Goal: Information Seeking & Learning: Check status

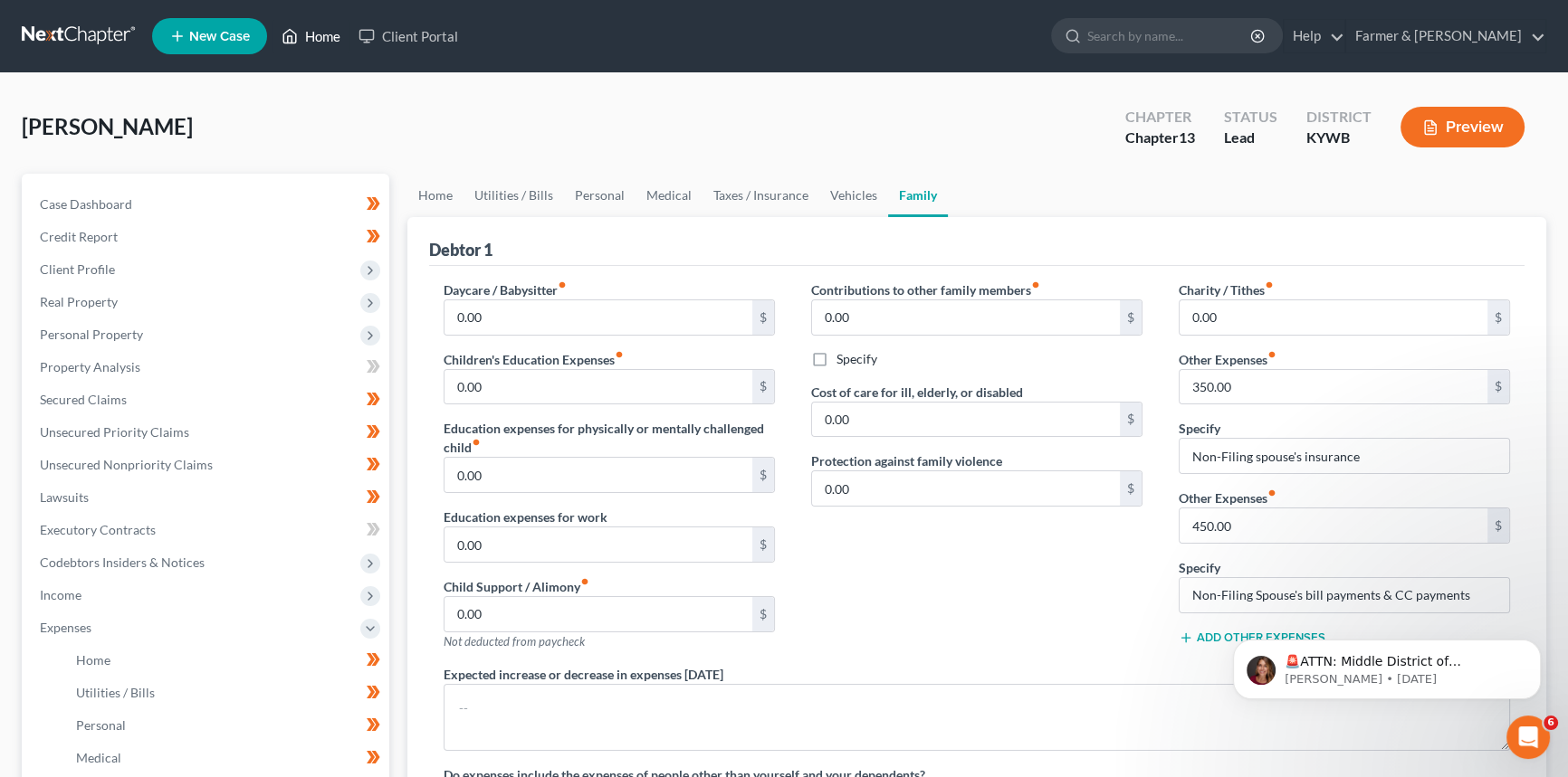
click at [306, 29] on link "Home" at bounding box center [311, 35] width 77 height 33
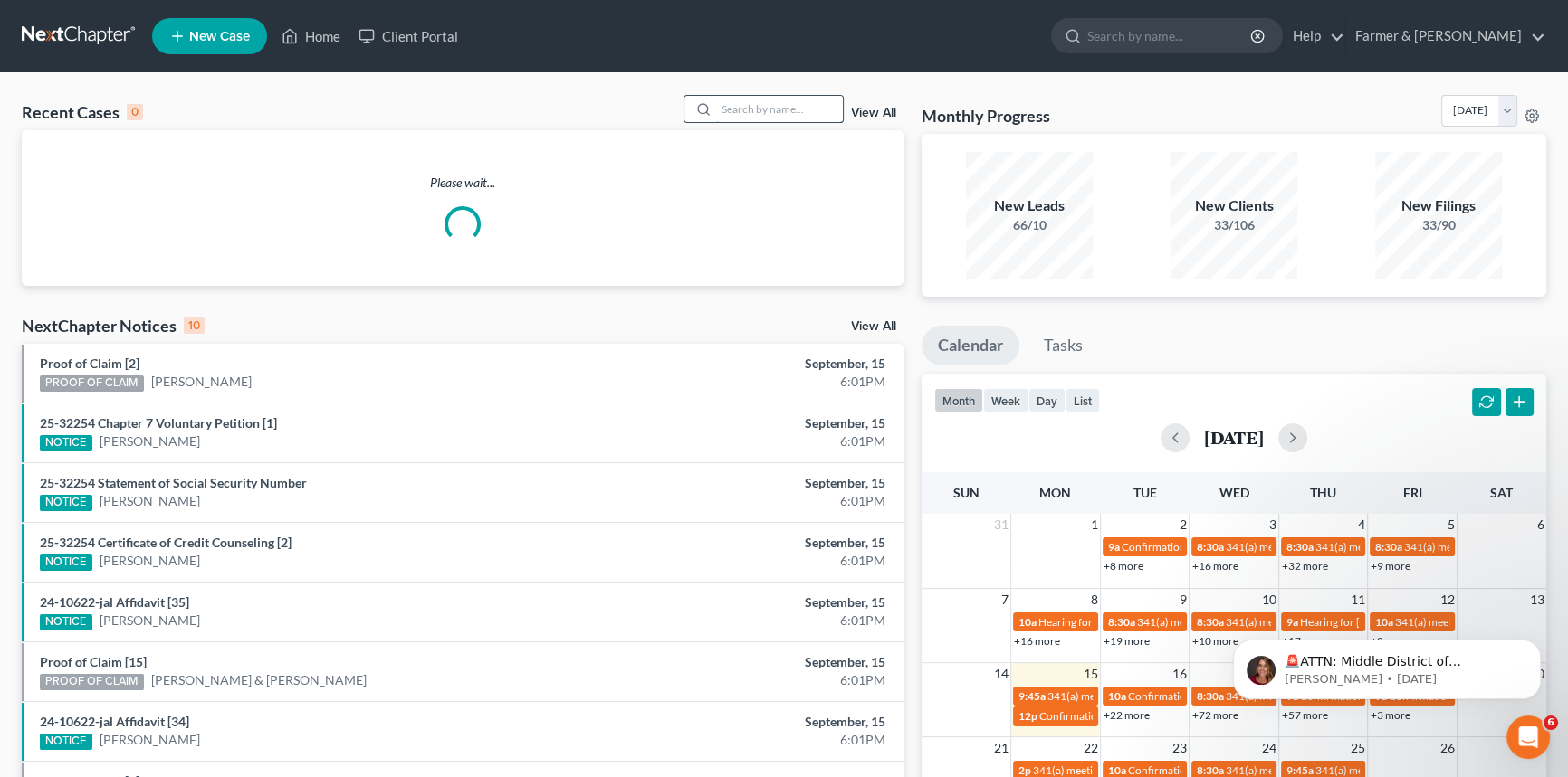
click at [805, 118] on input "search" at bounding box center [779, 109] width 126 height 26
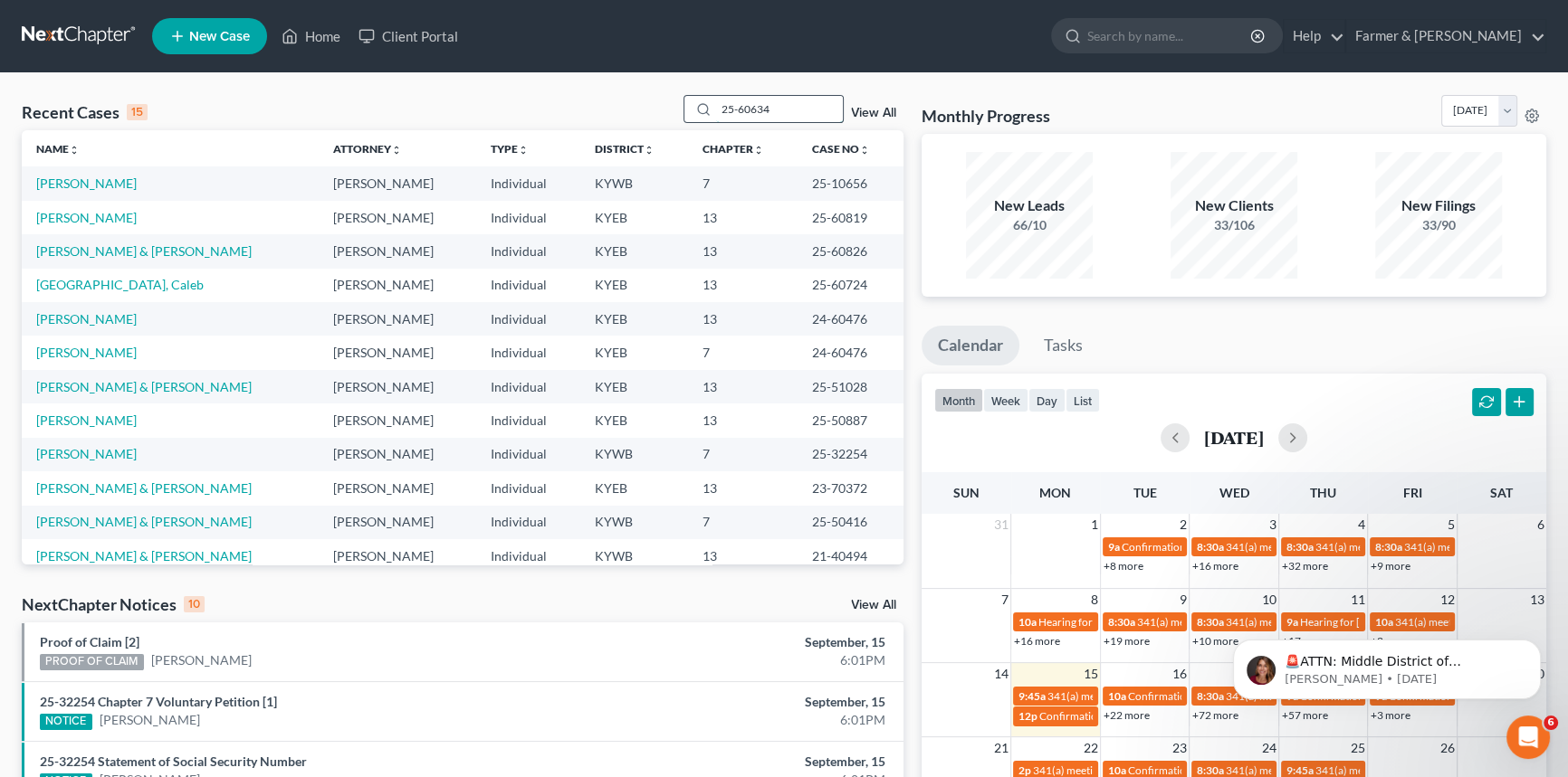
click at [782, 107] on input "25-60634" at bounding box center [779, 109] width 126 height 26
drag, startPoint x: 782, startPoint y: 108, endPoint x: 603, endPoint y: 117, distance: 179.2
click at [603, 117] on div "Recent Cases 15 25-60634 View All" at bounding box center [462, 112] width 882 height 35
type input "25-60634"
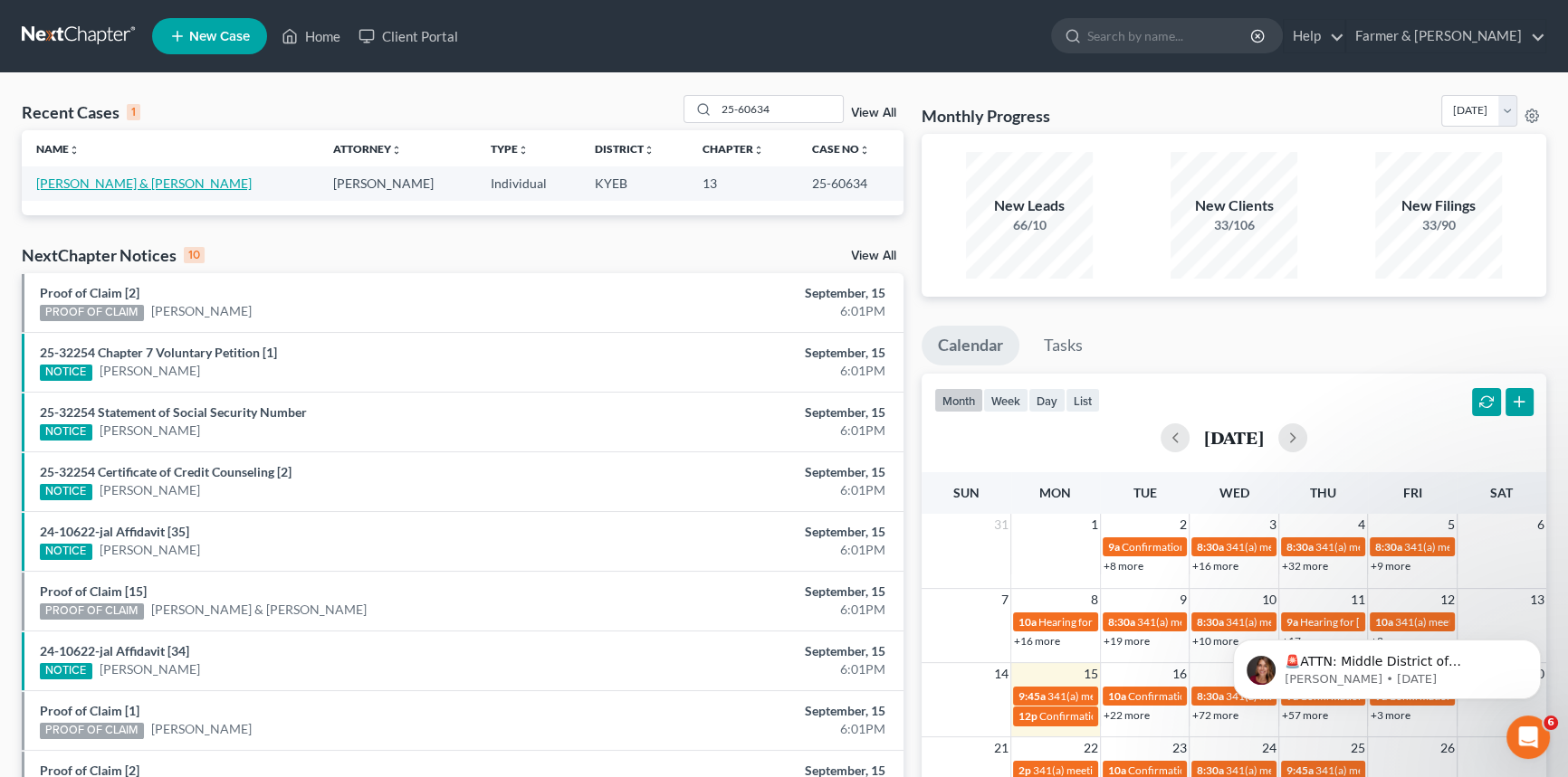
click at [115, 181] on link "[PERSON_NAME] & [PERSON_NAME]" at bounding box center [144, 183] width 216 height 16
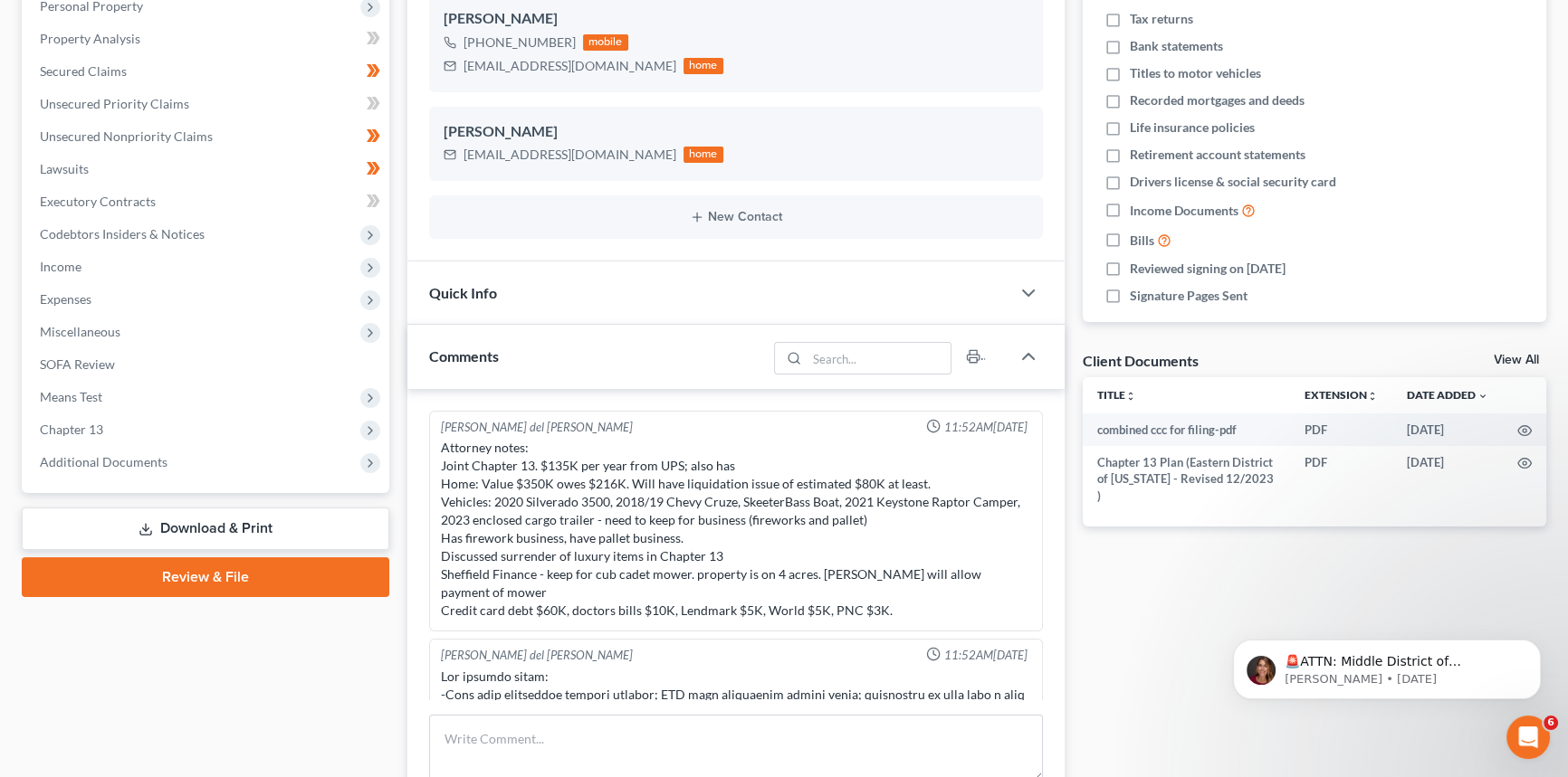
scroll to position [1195, 0]
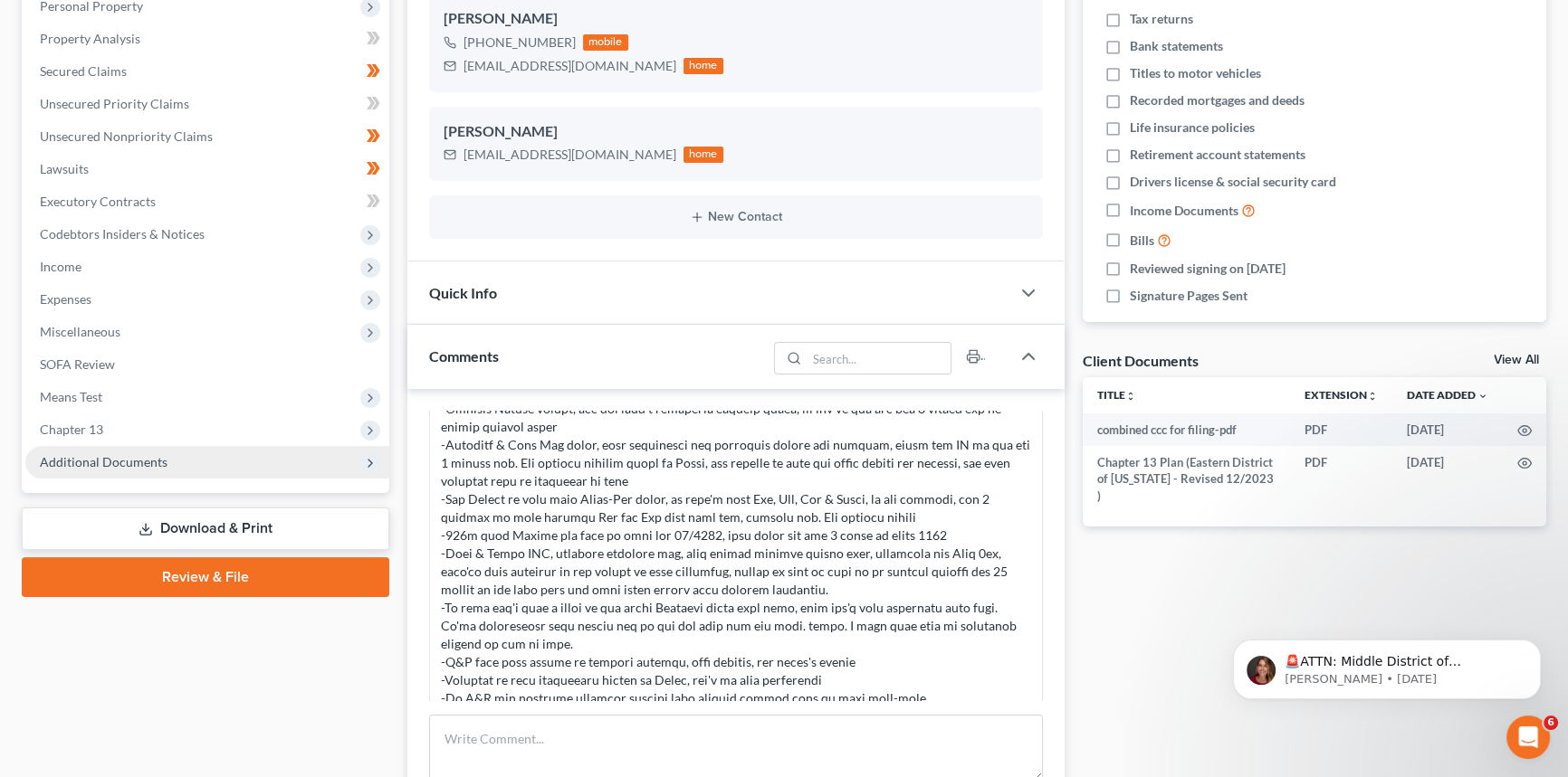
click at [104, 459] on span "Additional Documents" at bounding box center [103, 462] width 127 height 16
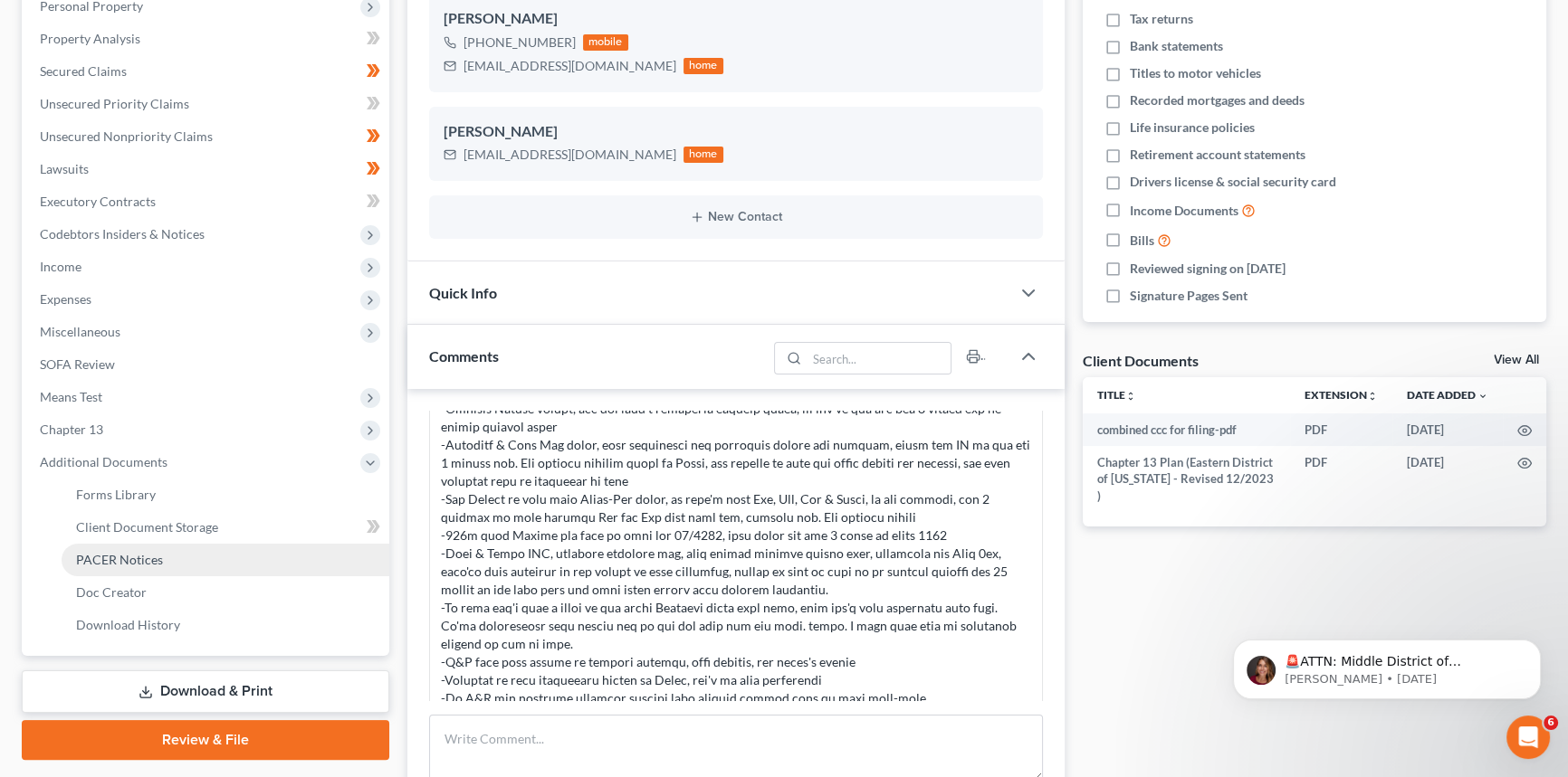
click at [101, 552] on span "PACER Notices" at bounding box center [119, 560] width 86 height 16
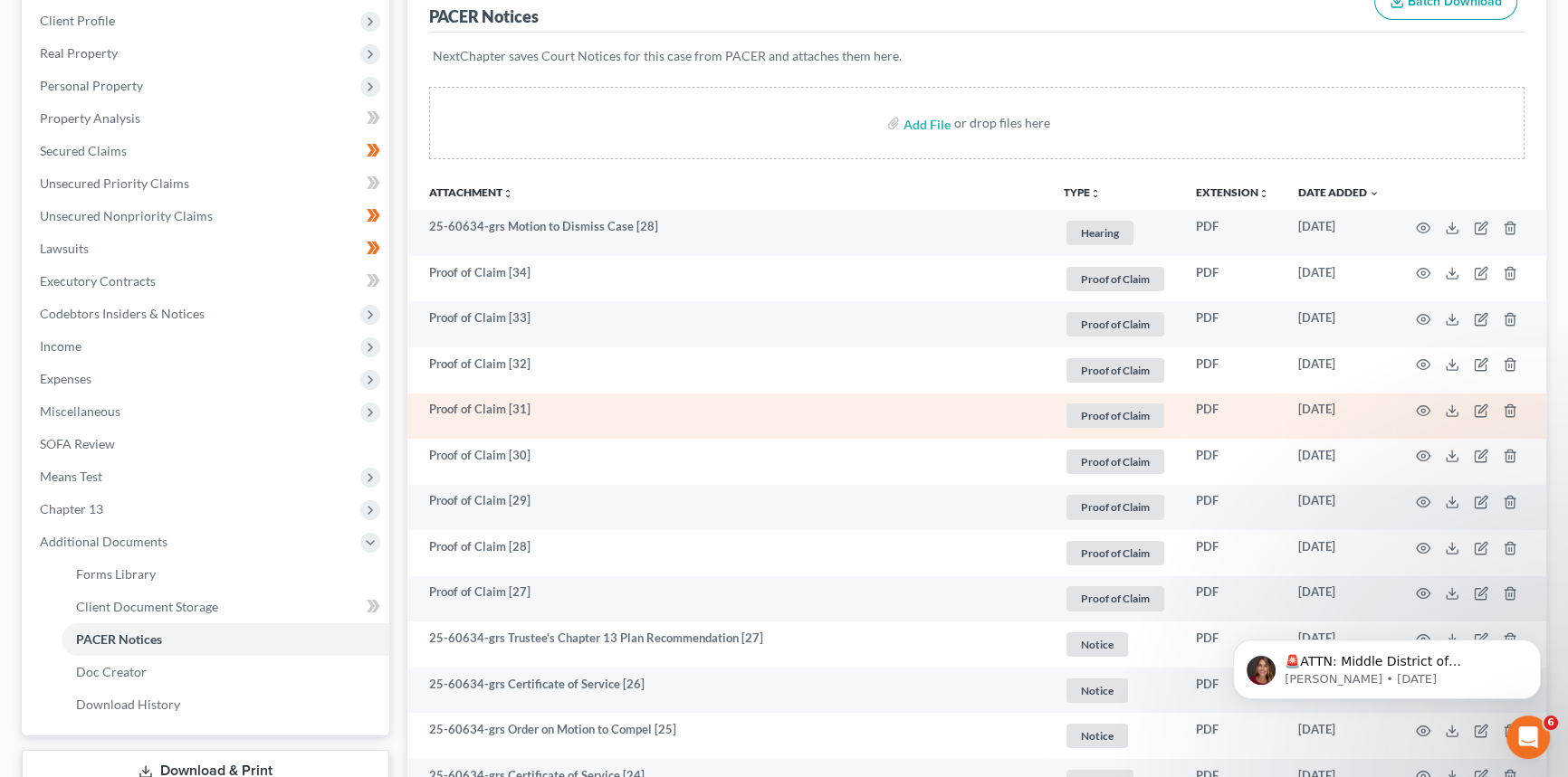
scroll to position [328, 0]
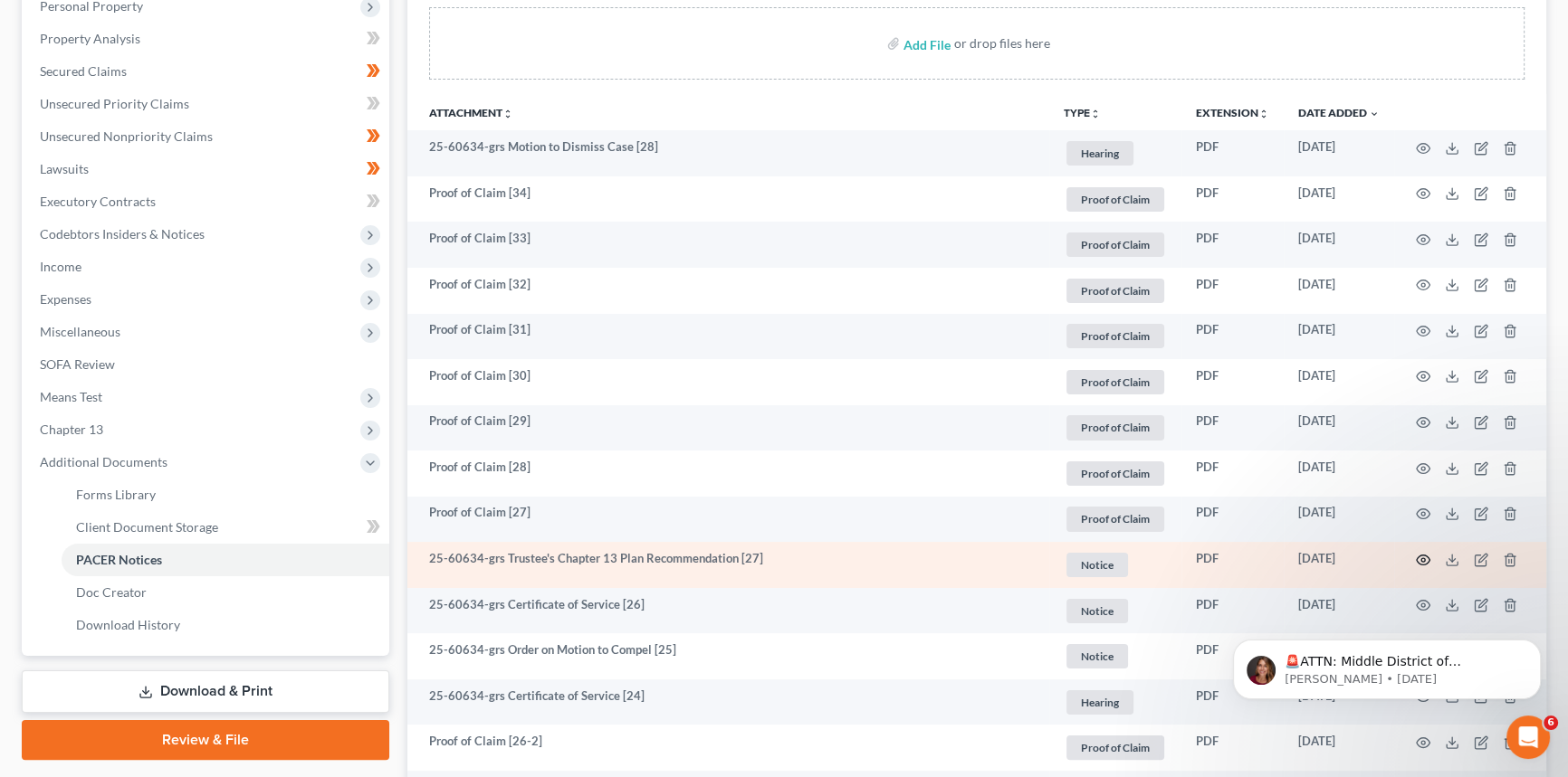
click at [1419, 559] on icon "button" at bounding box center [1423, 560] width 15 height 15
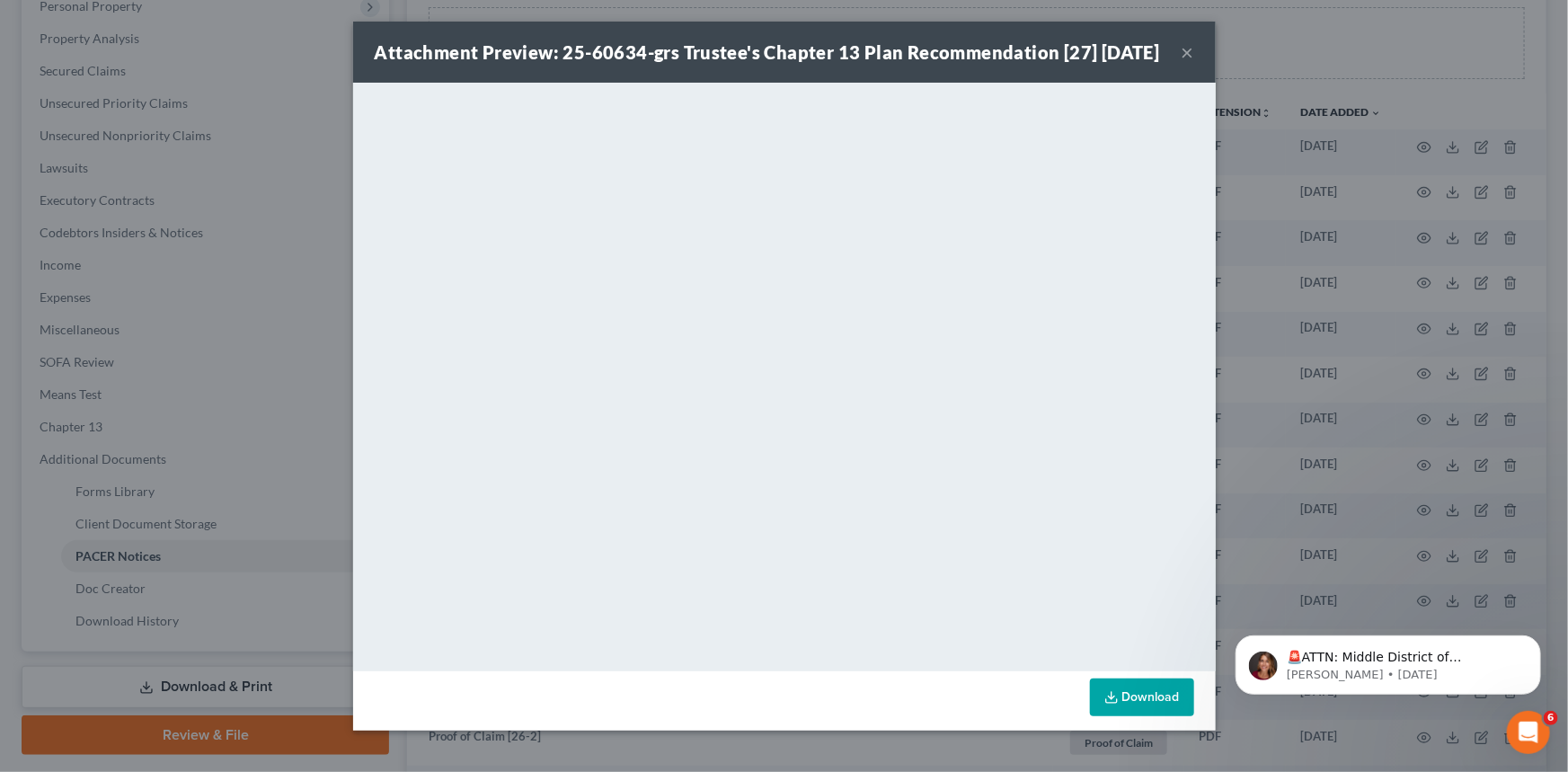
click at [1189, 64] on div "Attachment Preview: 25-60634-grs Trustee's Chapter 13 Plan Recommendation [27] …" at bounding box center [784, 52] width 862 height 61
click at [1181, 63] on button "×" at bounding box center [1188, 52] width 13 height 21
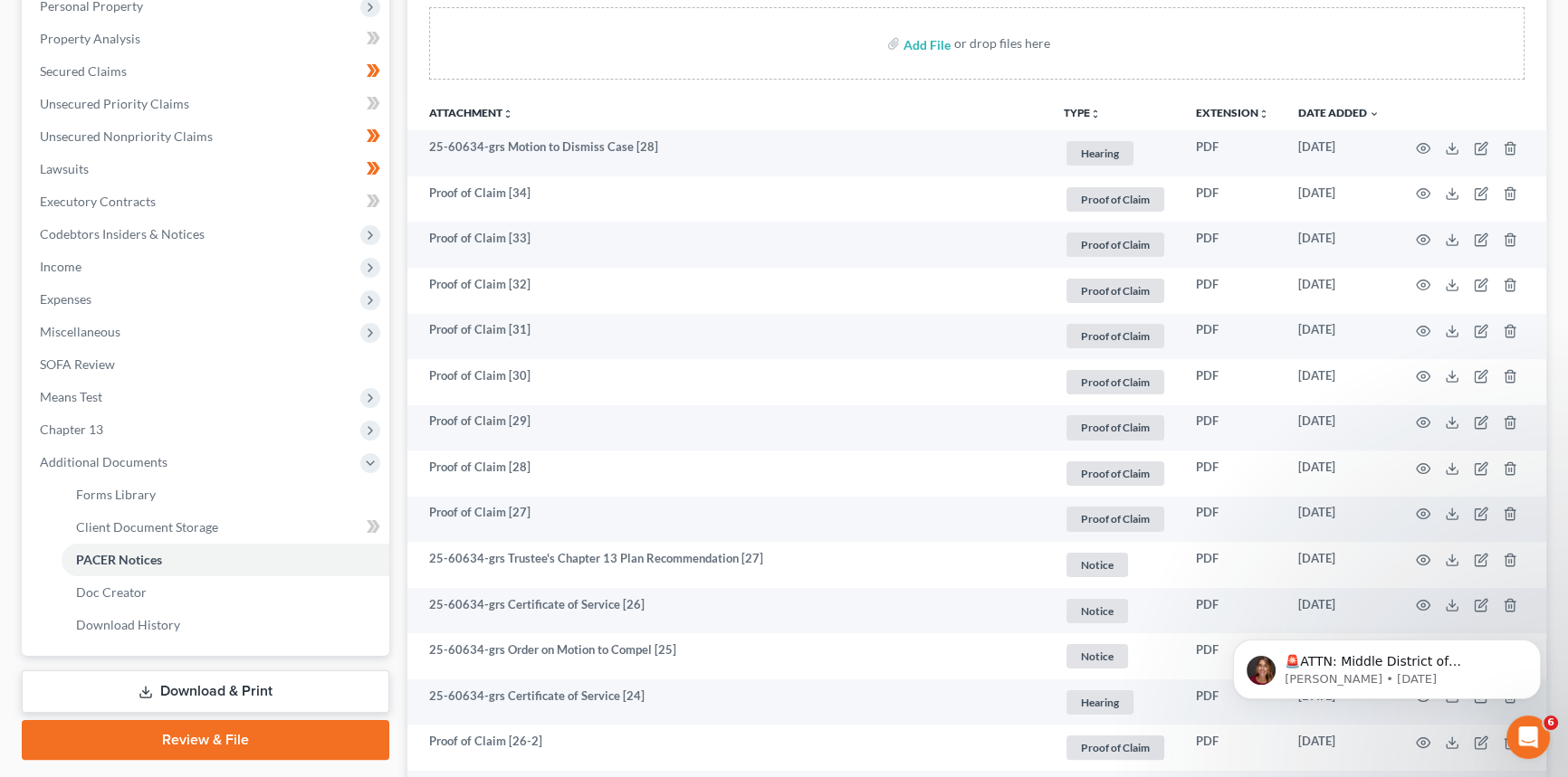
click at [1323, 144] on td "[DATE]" at bounding box center [1338, 153] width 111 height 46
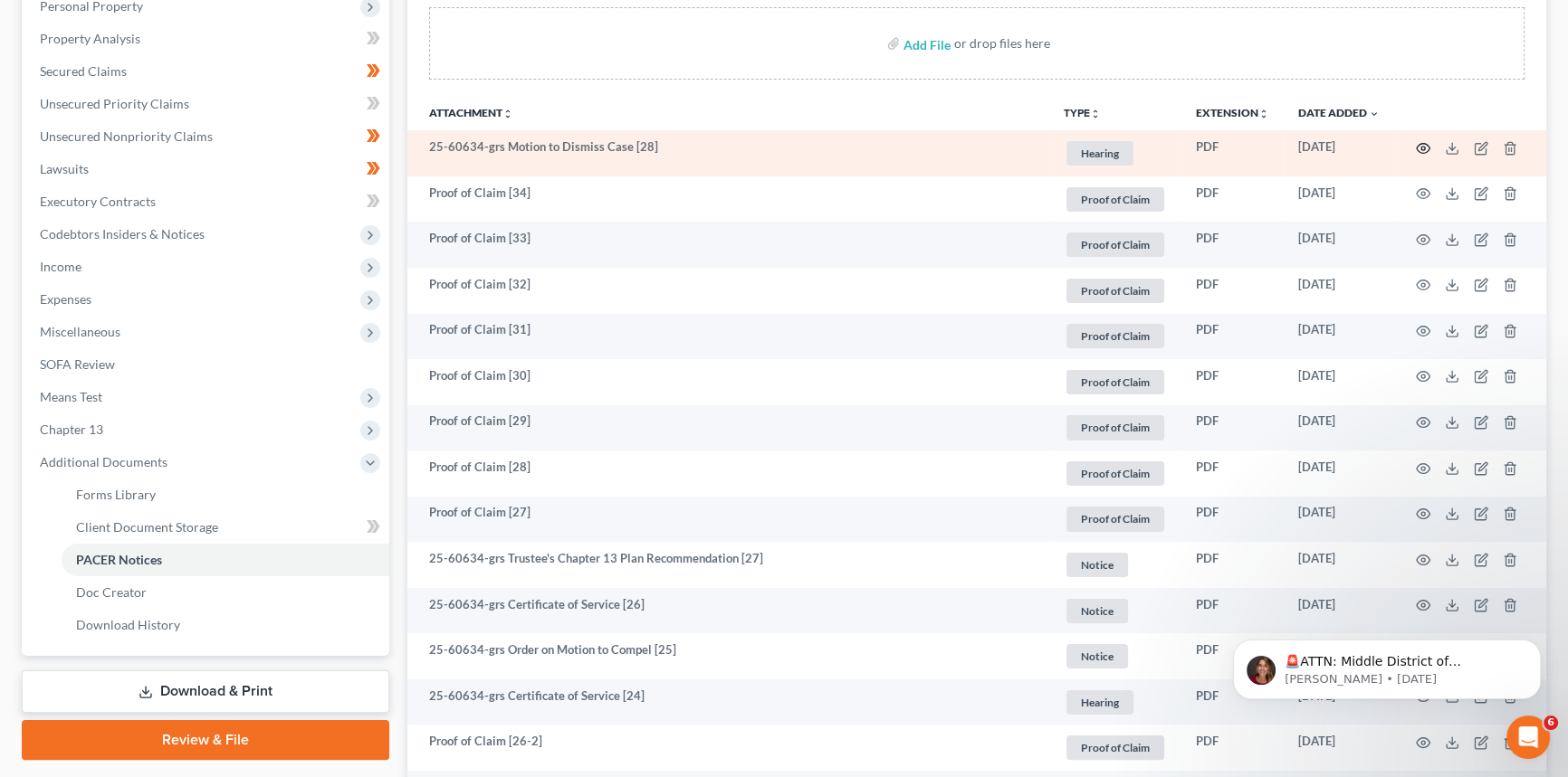
click at [1422, 141] on icon "button" at bounding box center [1423, 149] width 15 height 15
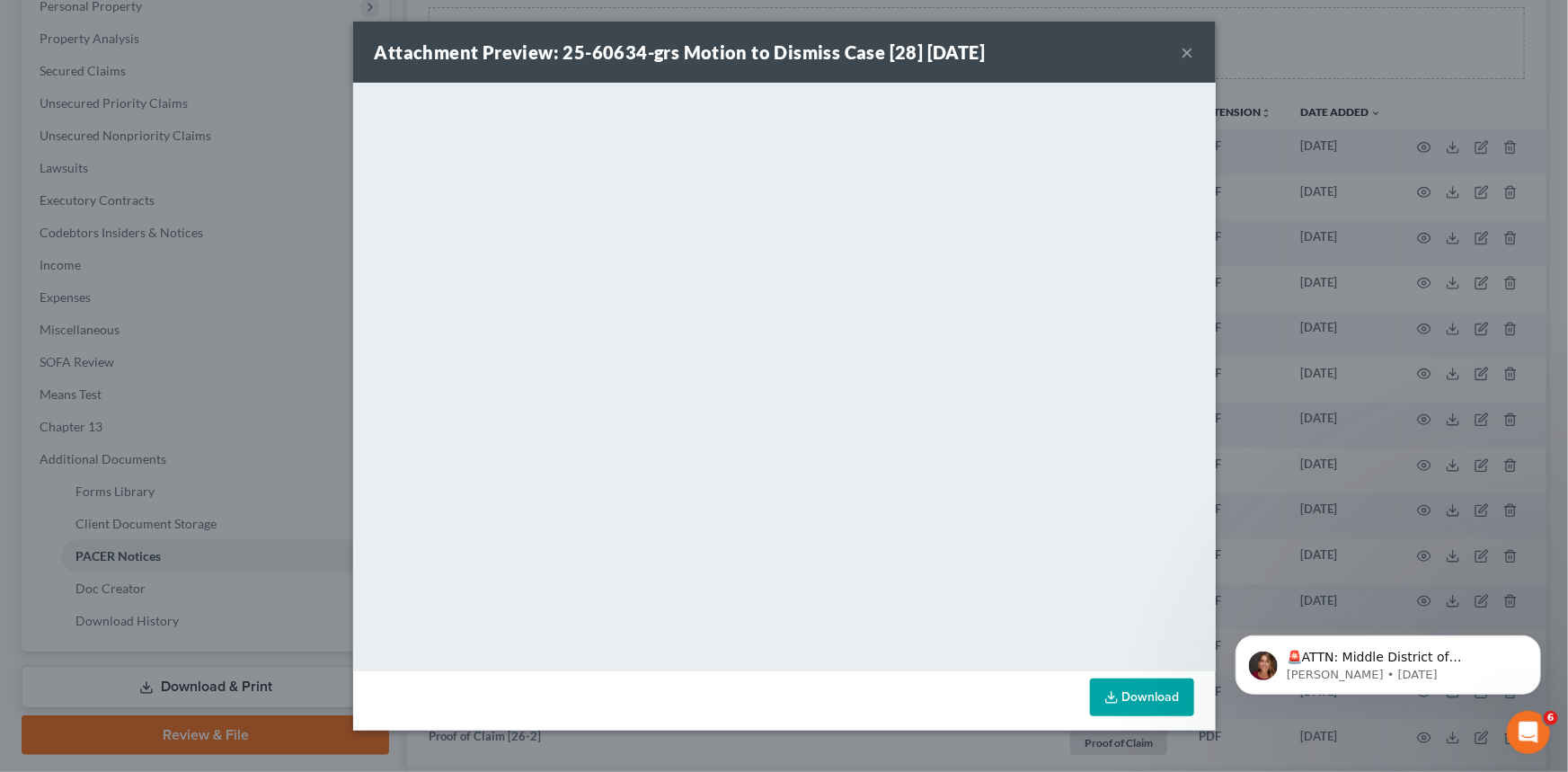
click at [1187, 52] on button "×" at bounding box center [1188, 52] width 13 height 21
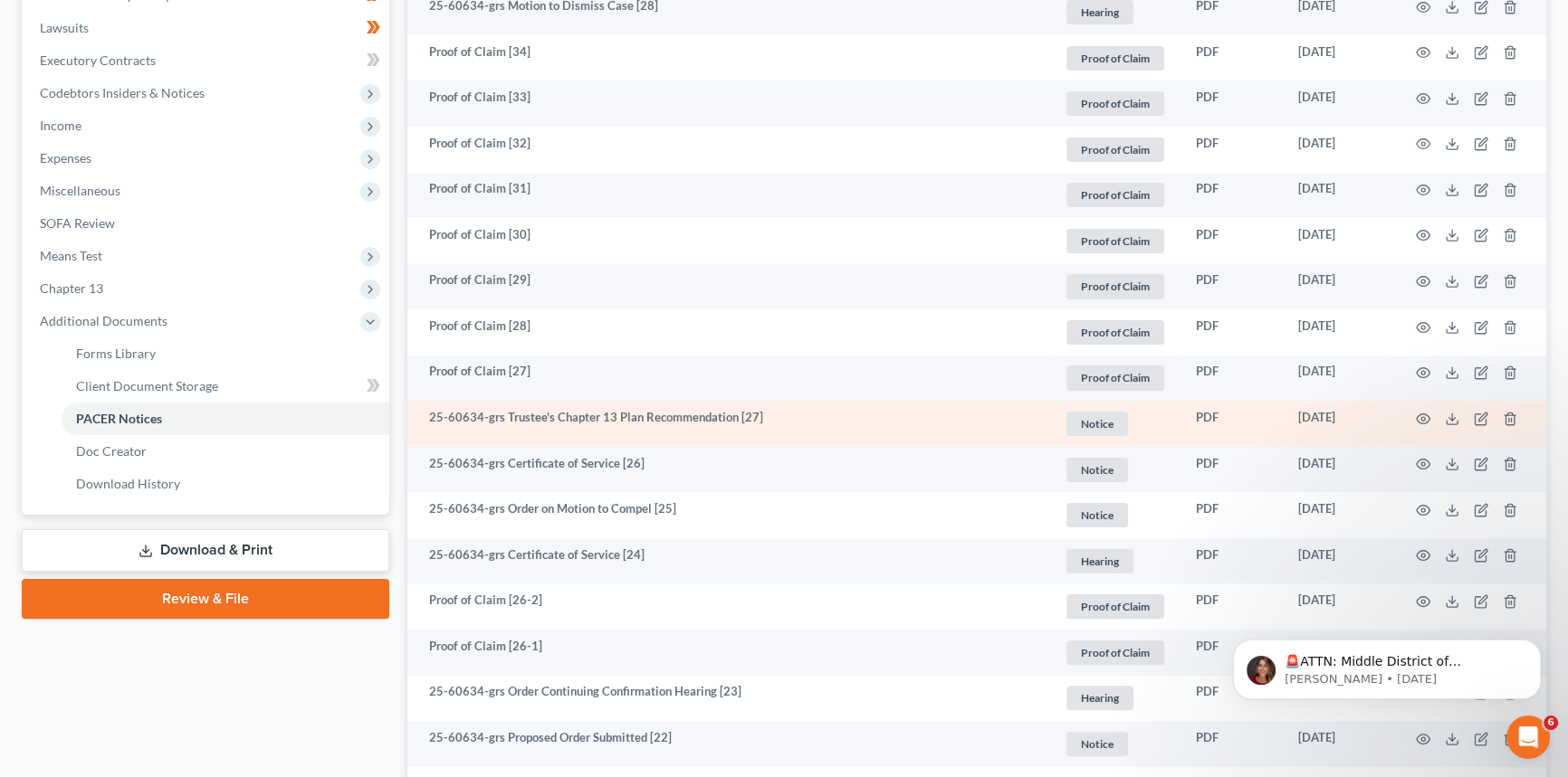
scroll to position [494, 0]
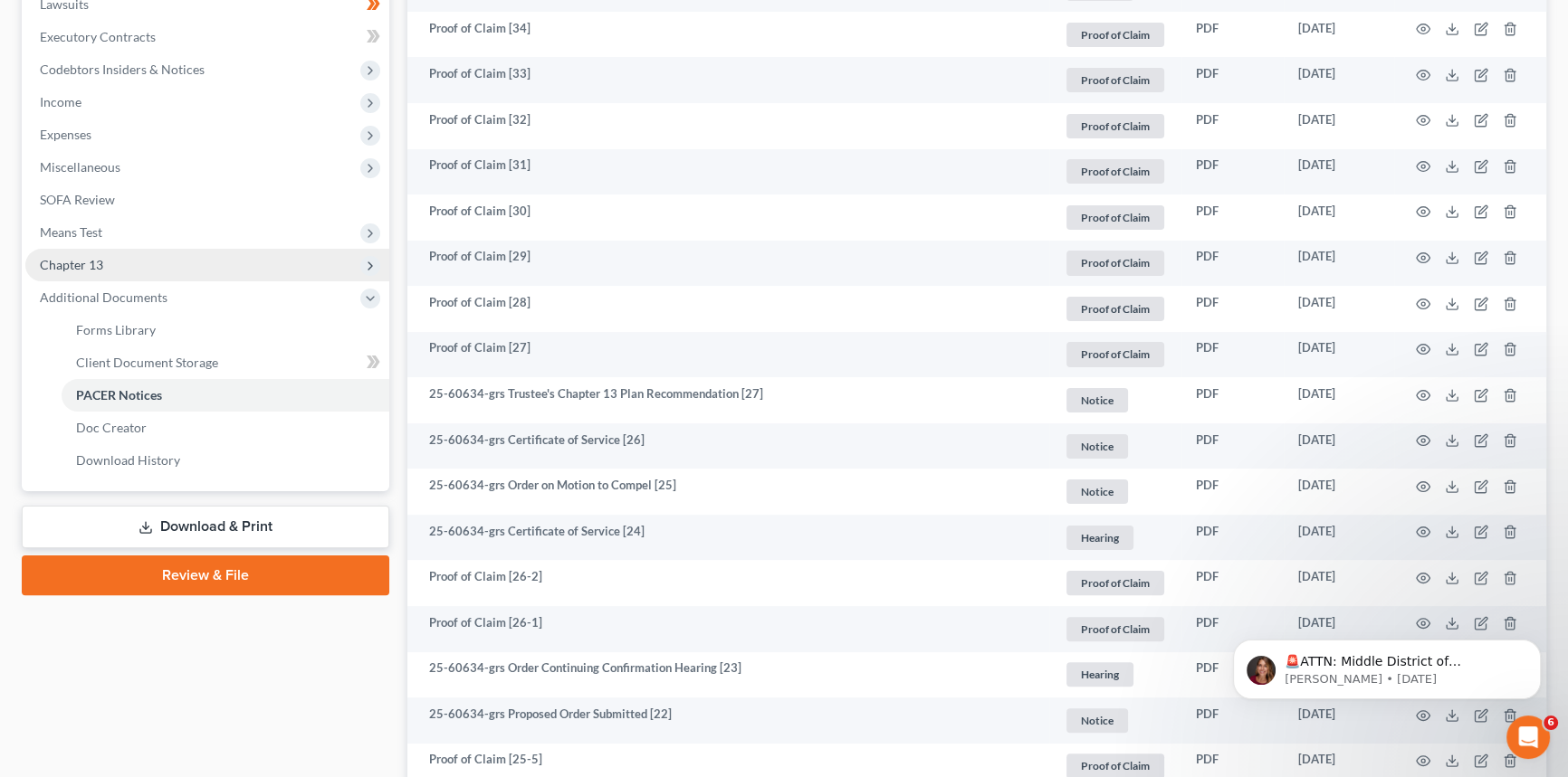
click at [88, 270] on span "Chapter 13" at bounding box center [72, 264] width 63 height 16
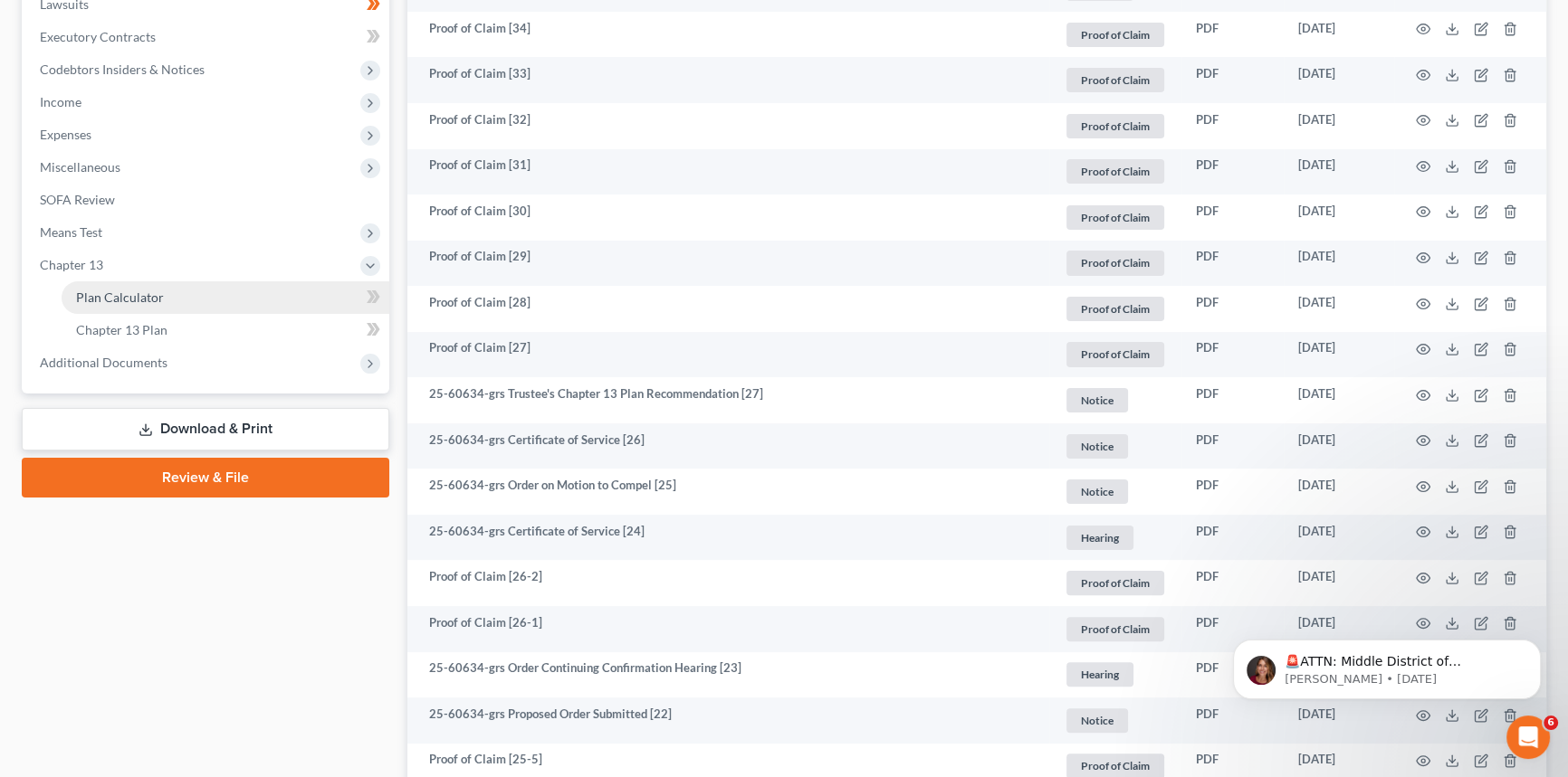
click at [113, 296] on span "Plan Calculator" at bounding box center [120, 296] width 87 height 16
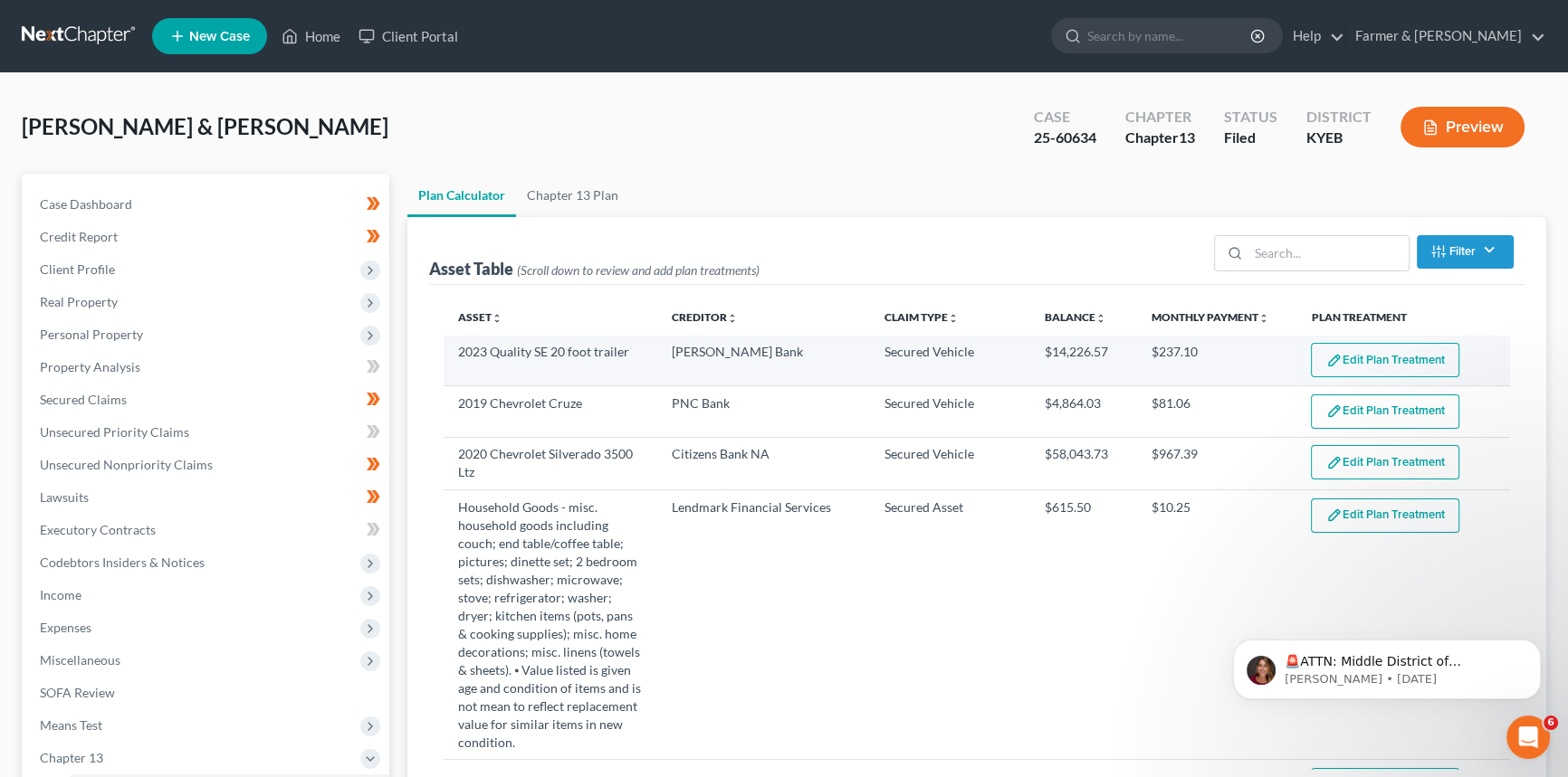
select select "59"
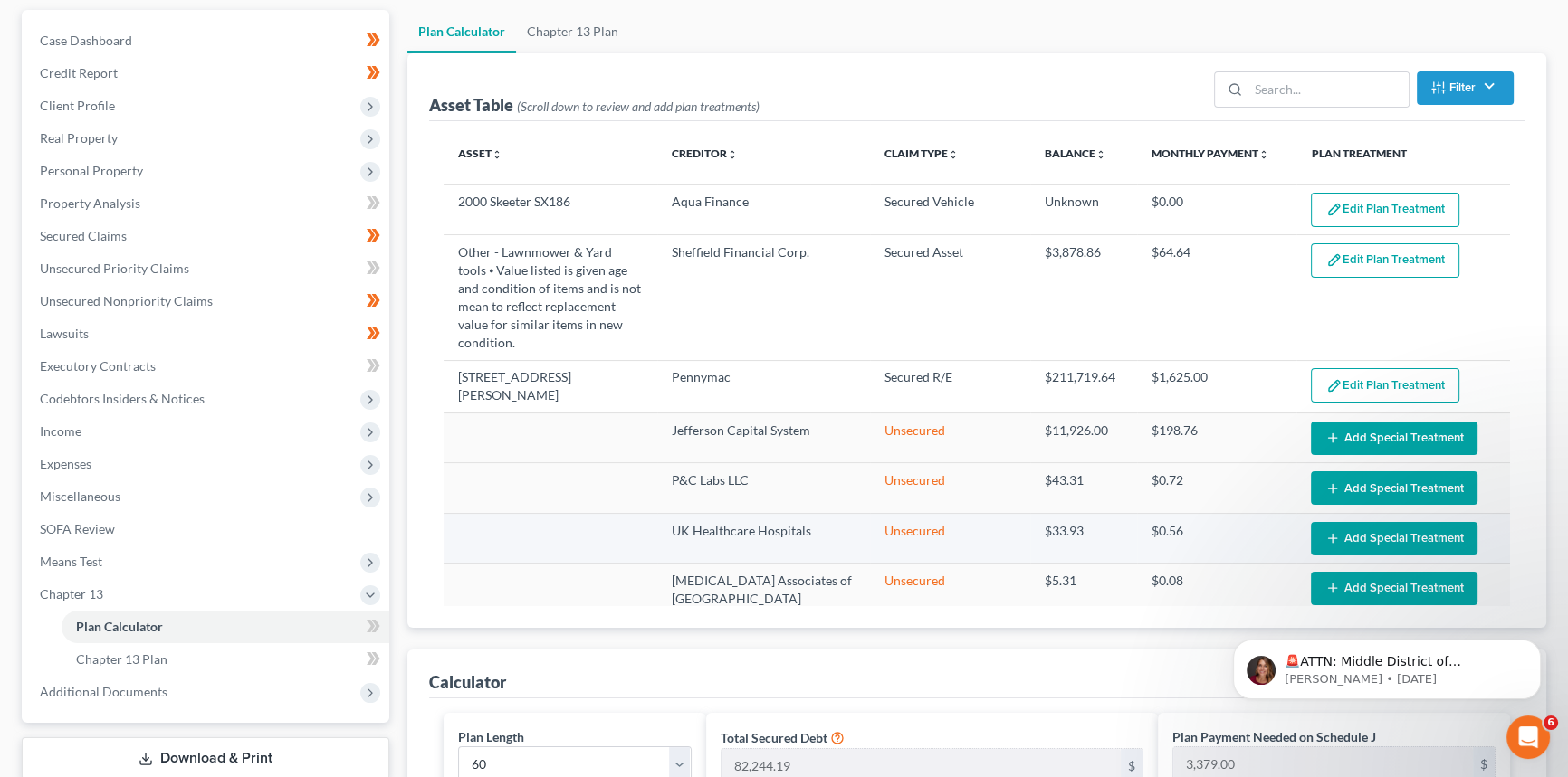
scroll to position [494, 0]
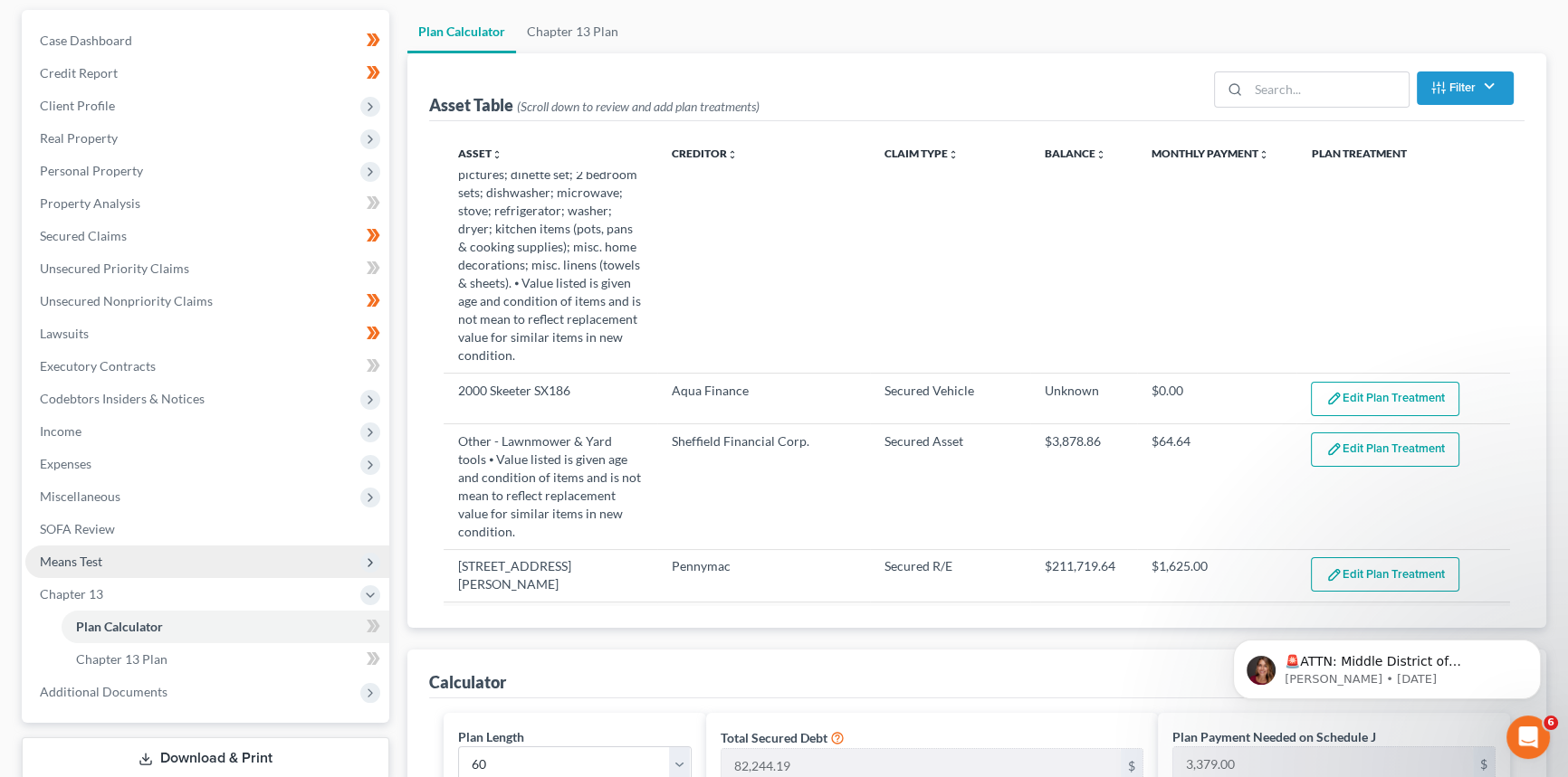
click at [87, 557] on span "Means Test" at bounding box center [71, 561] width 62 height 16
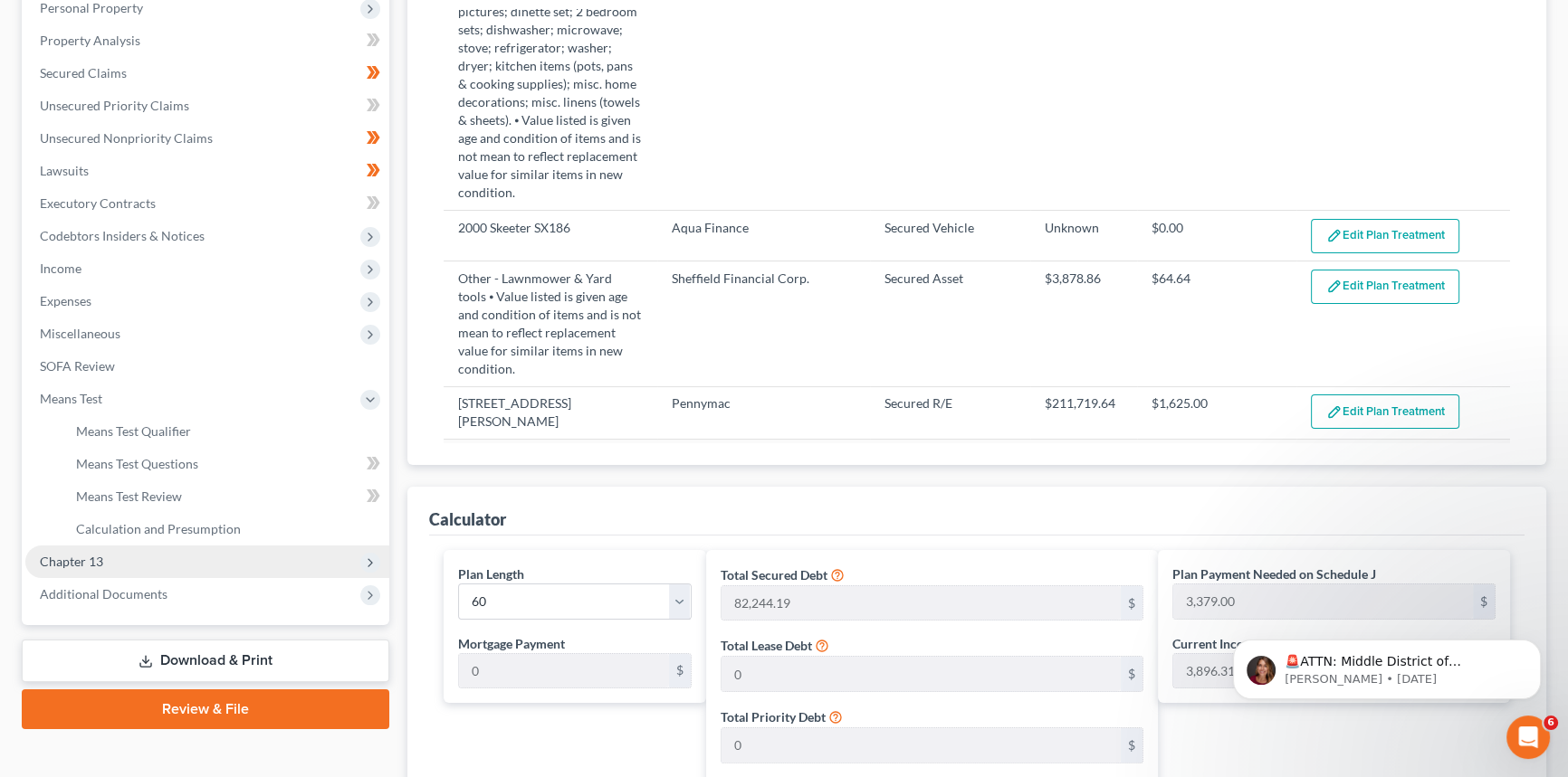
scroll to position [328, 0]
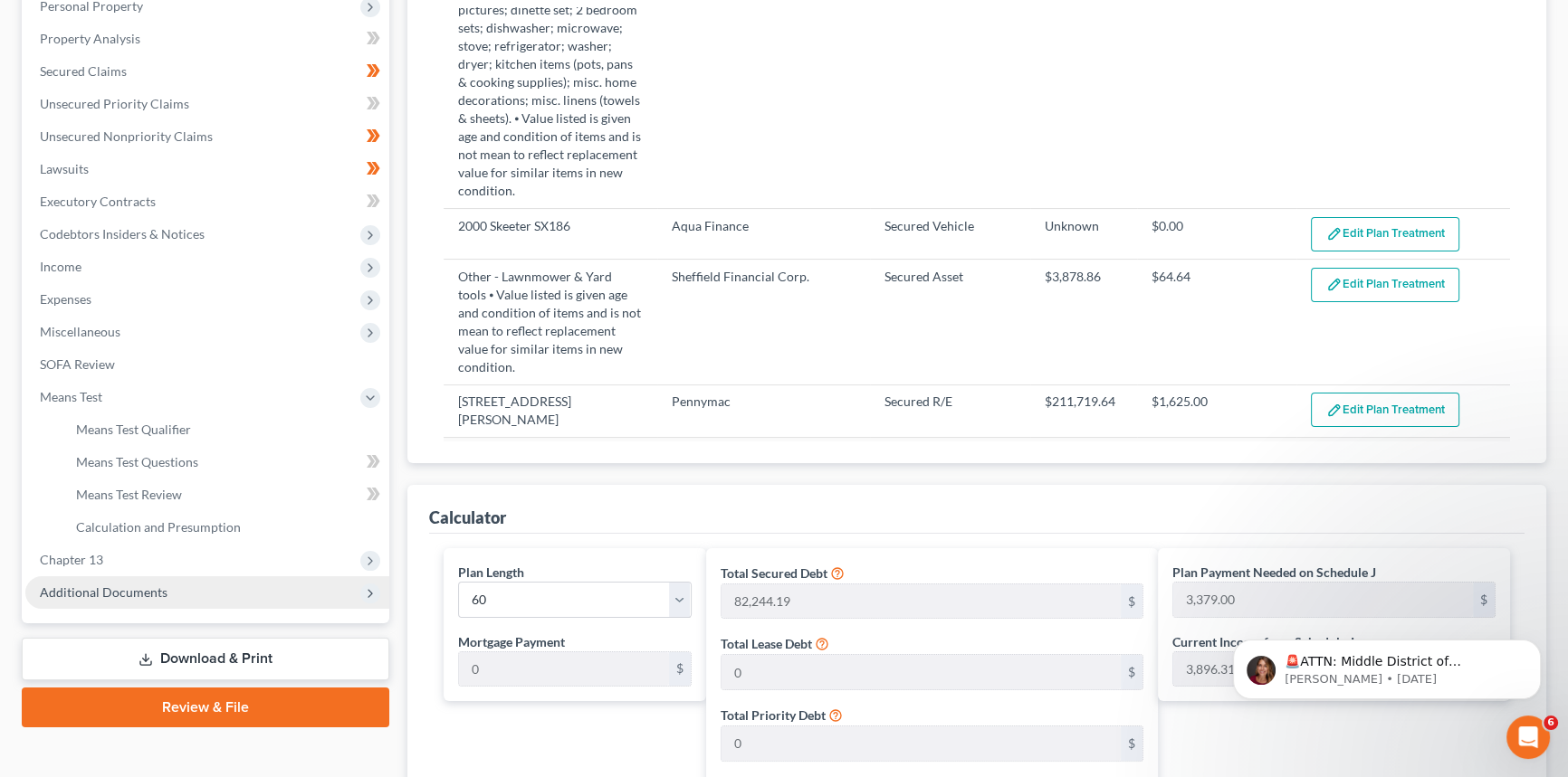
click at [145, 580] on span "Additional Documents" at bounding box center [206, 592] width 364 height 33
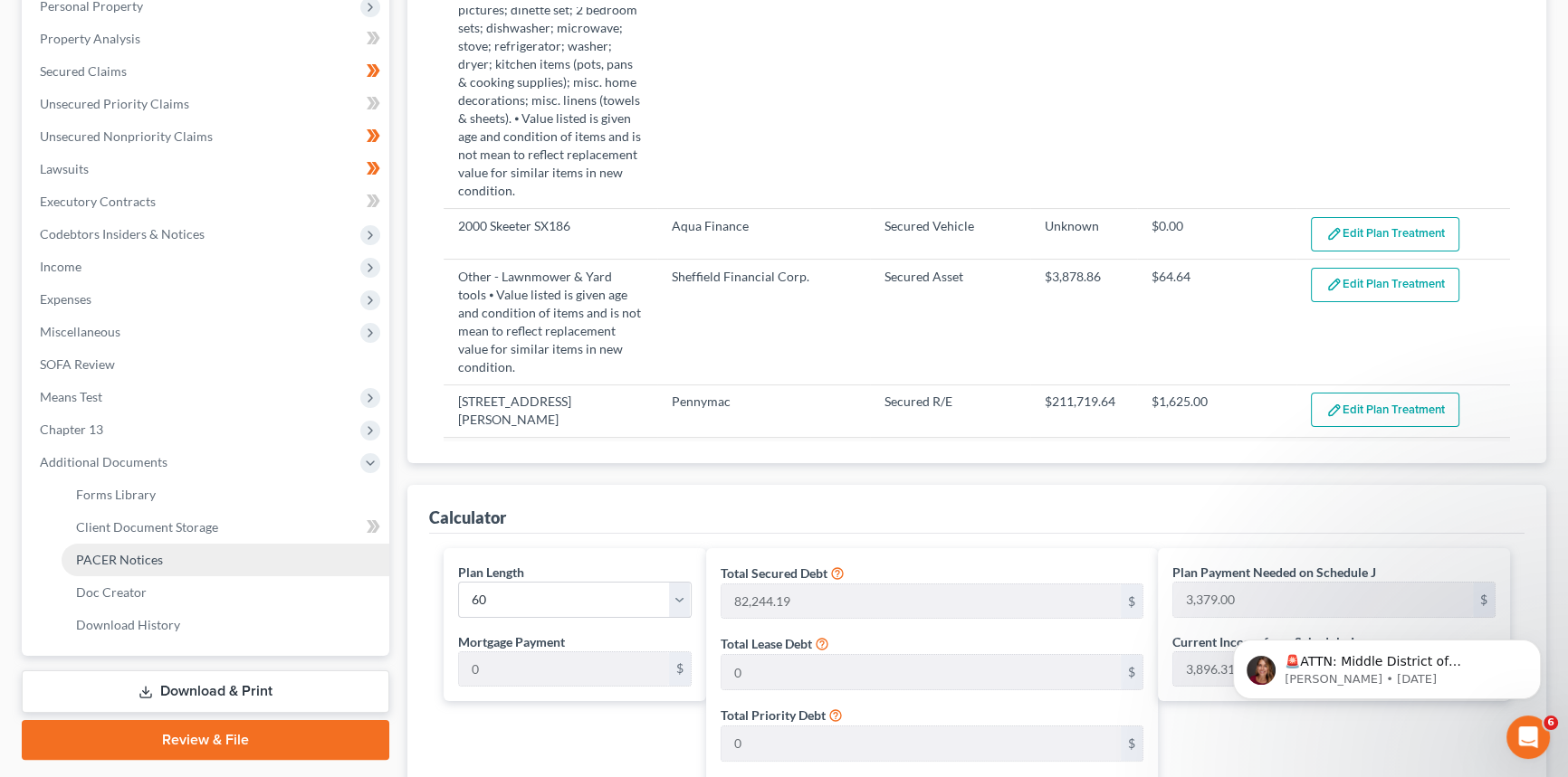
click at [172, 559] on link "PACER Notices" at bounding box center [225, 560] width 327 height 33
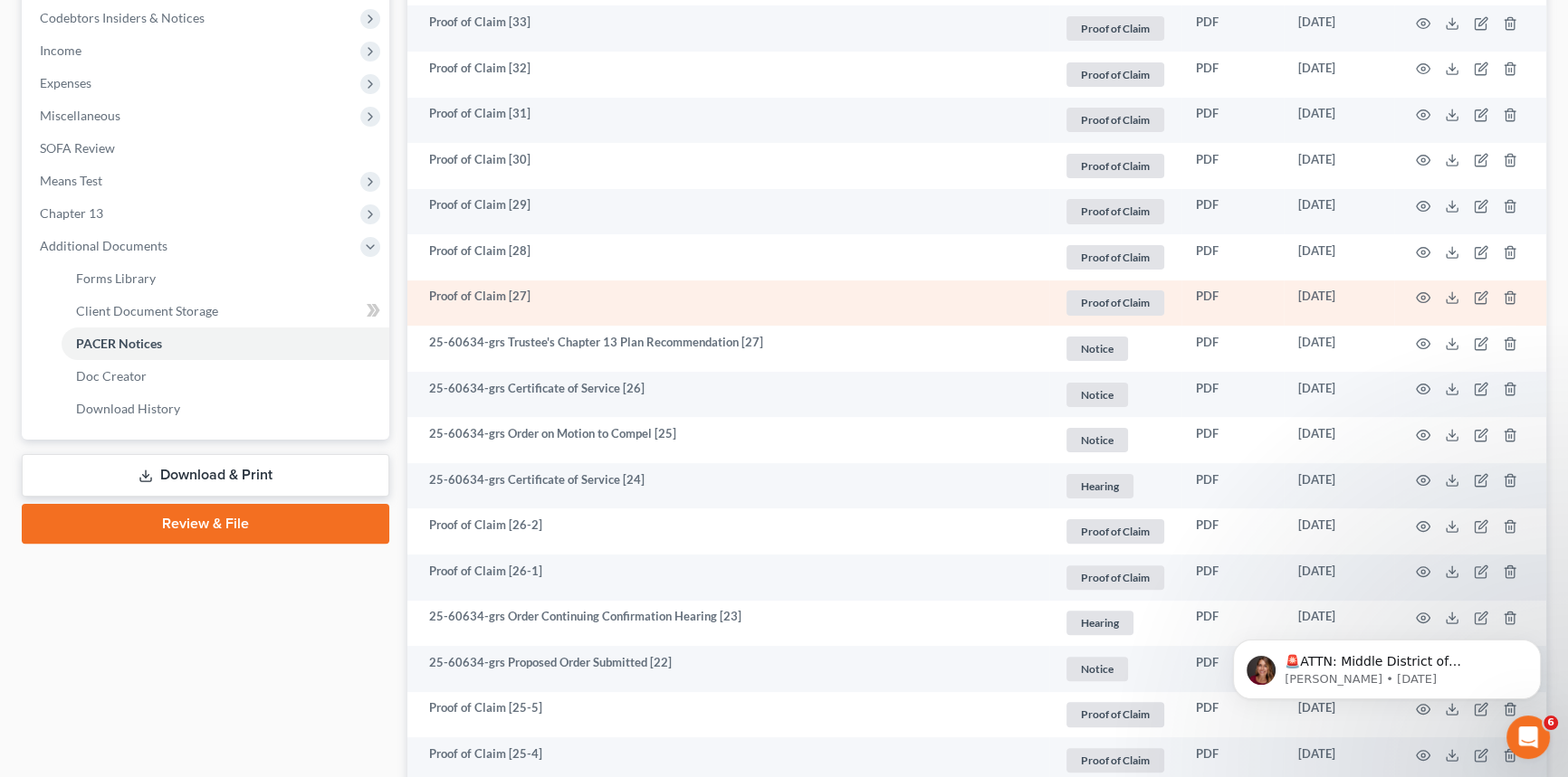
scroll to position [575, 0]
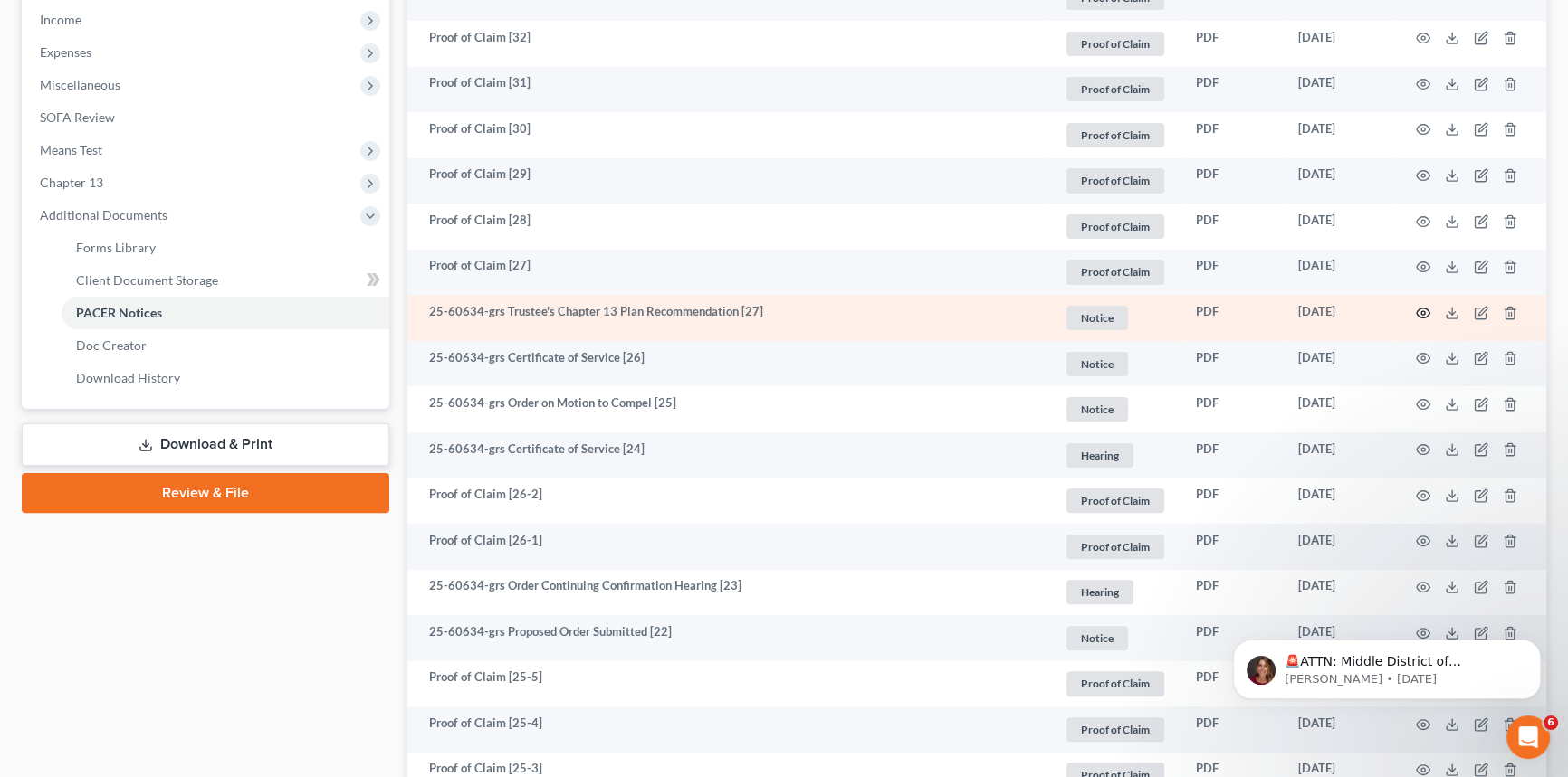
click at [1424, 313] on icon "button" at bounding box center [1423, 313] width 15 height 15
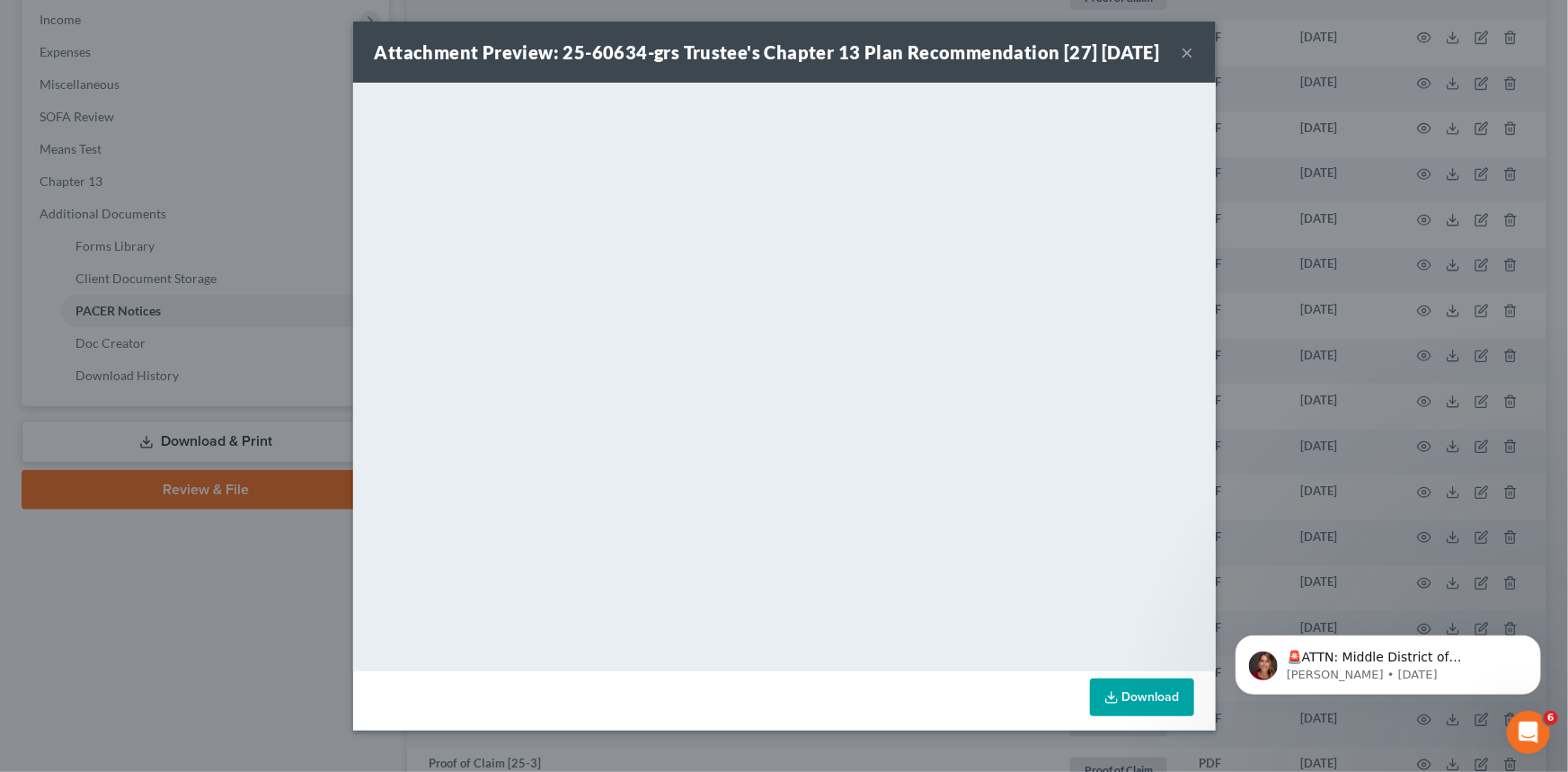
click at [1187, 63] on button "×" at bounding box center [1188, 52] width 13 height 21
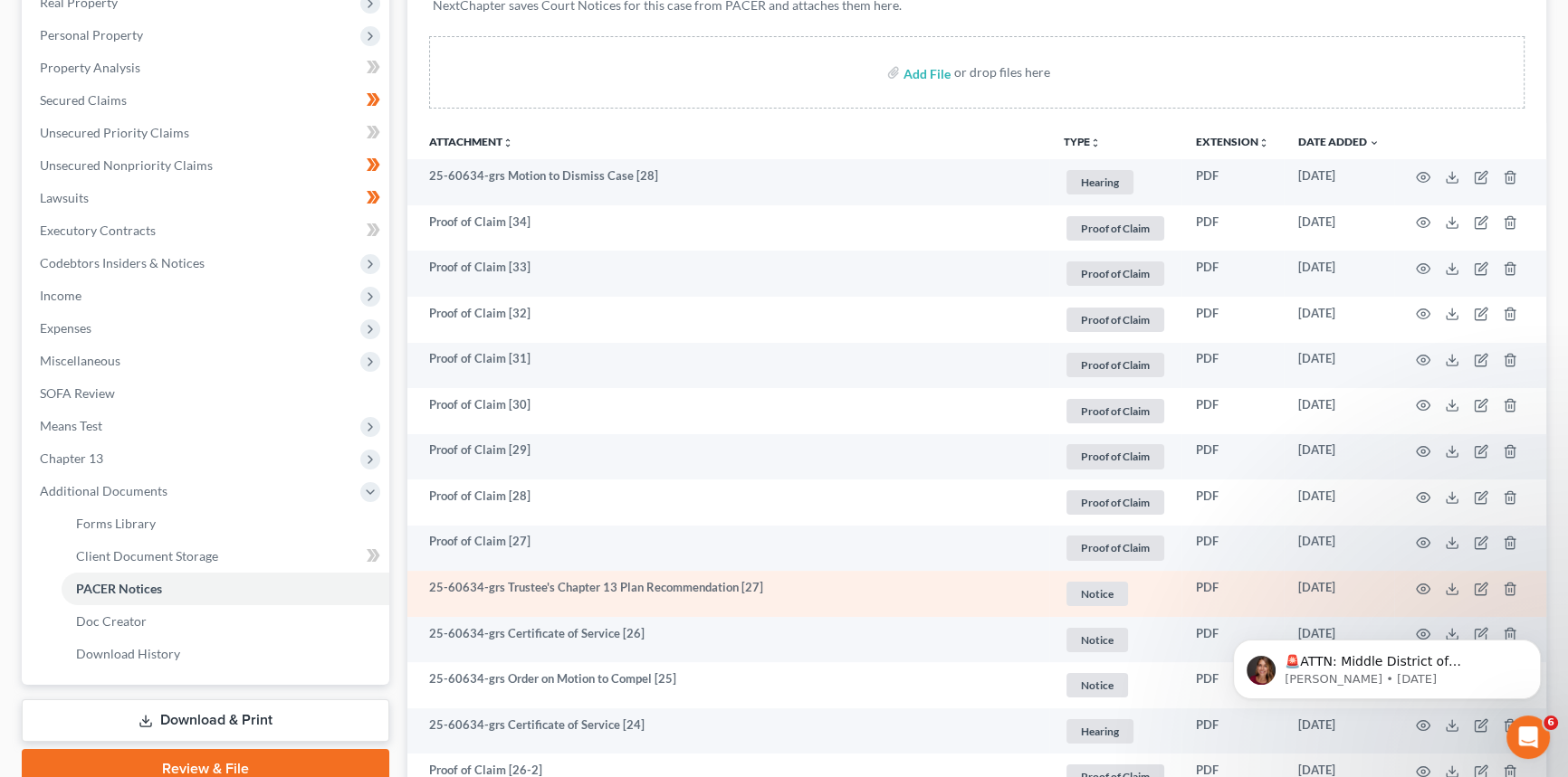
scroll to position [328, 0]
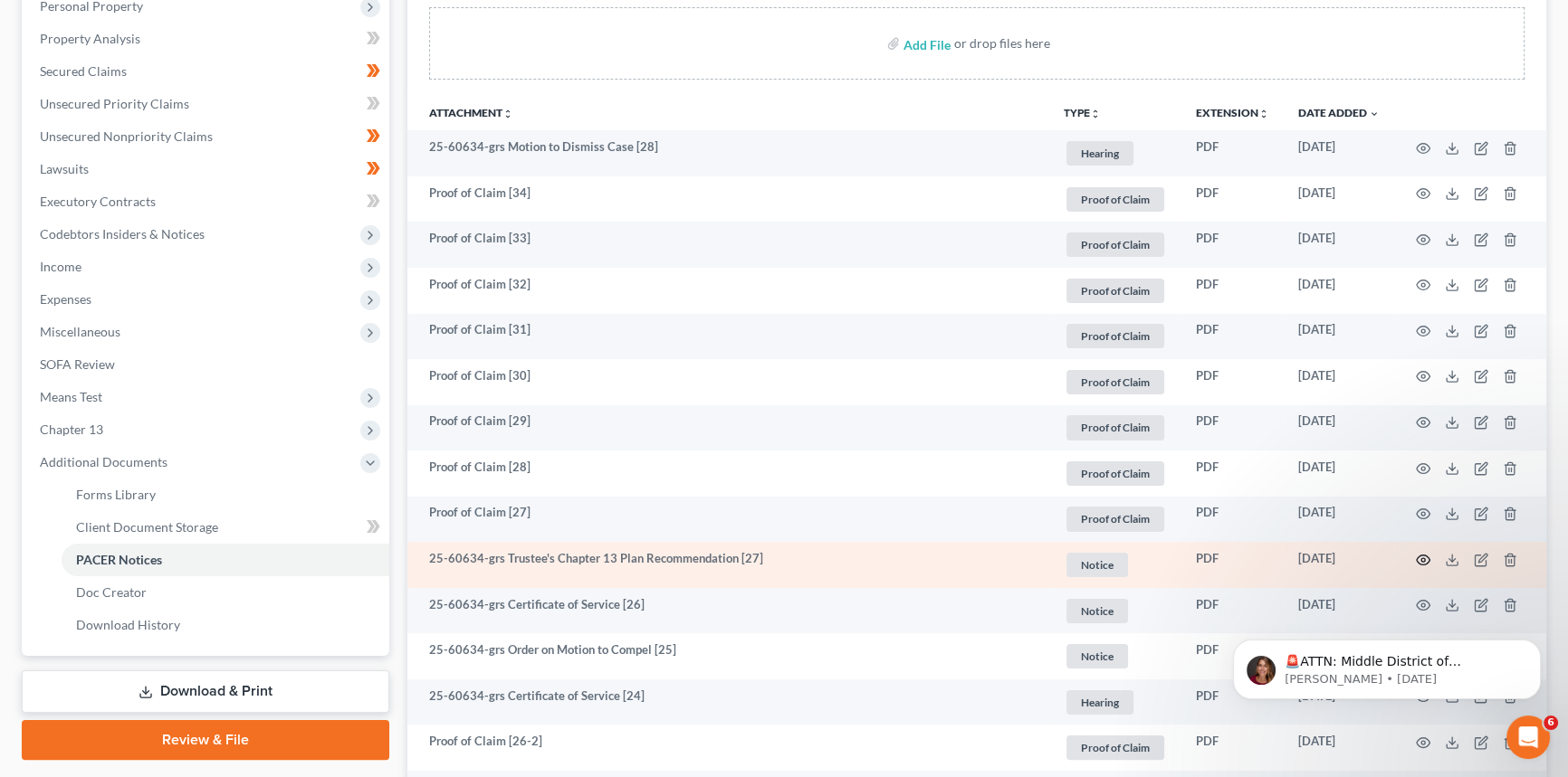
click at [1425, 559] on icon "button" at bounding box center [1423, 560] width 15 height 15
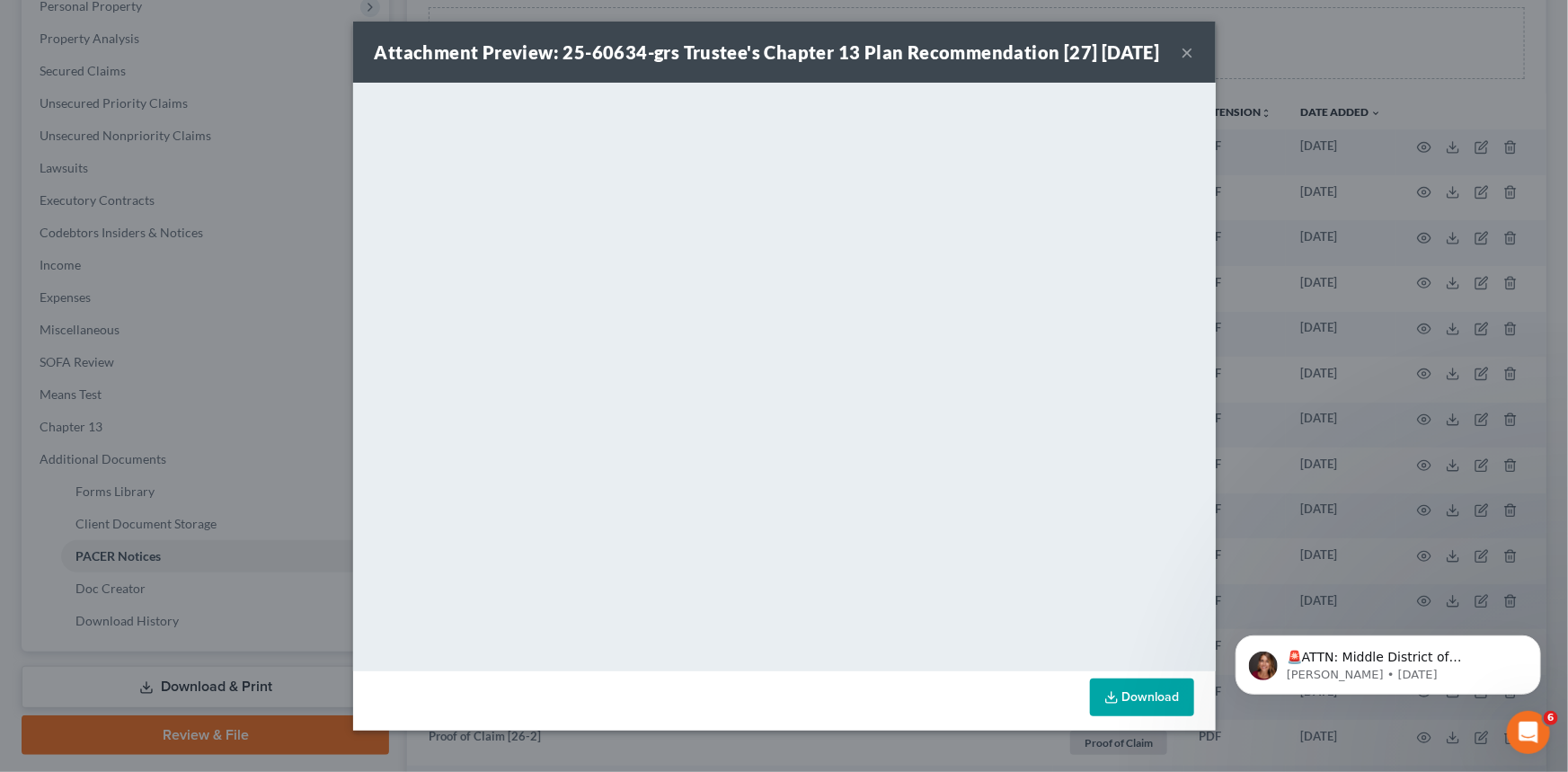
drag, startPoint x: 1183, startPoint y: 62, endPoint x: 1214, endPoint y: 152, distance: 95.2
click at [1183, 63] on button "×" at bounding box center [1188, 52] width 13 height 21
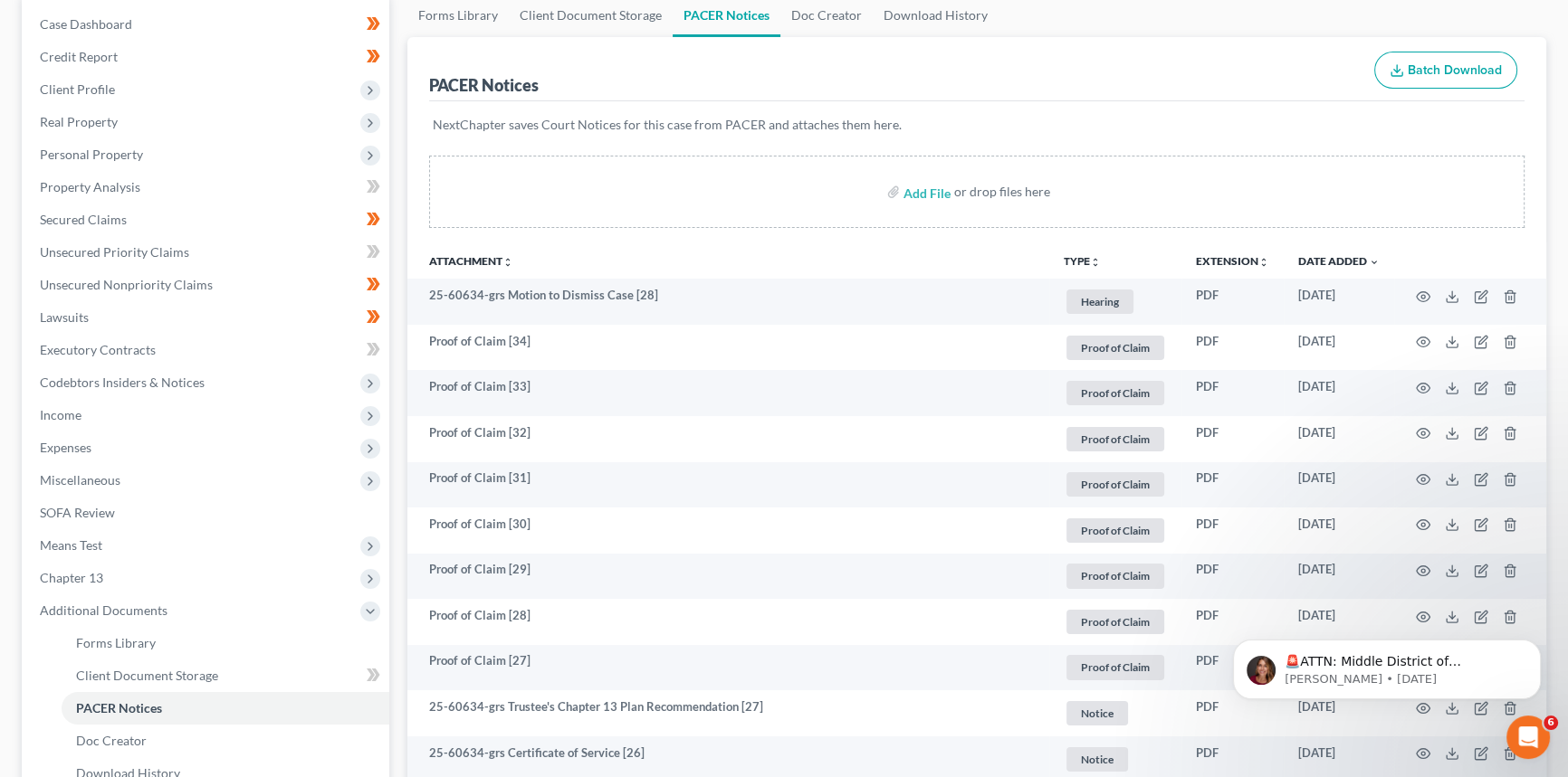
scroll to position [0, 0]
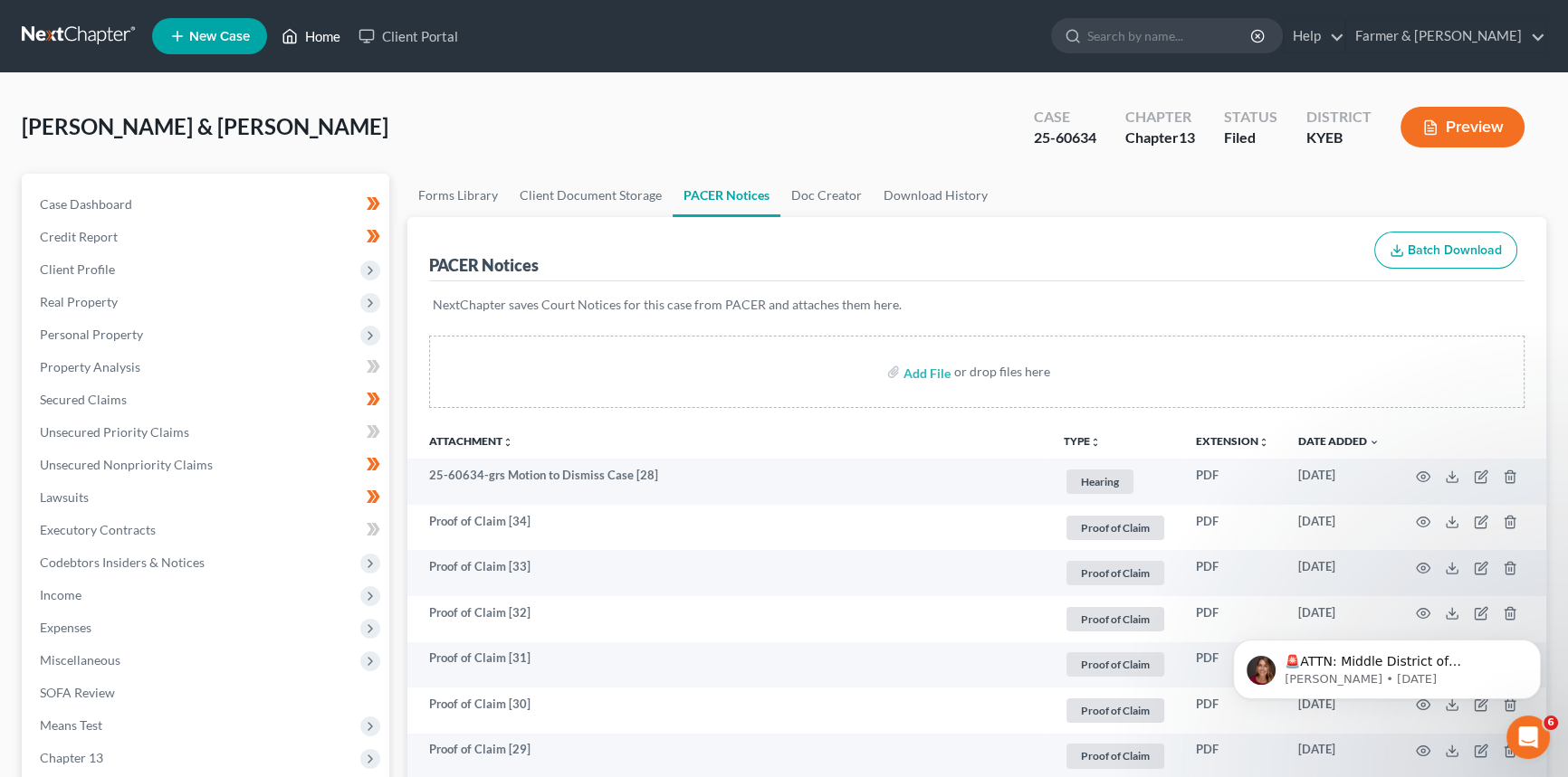
drag, startPoint x: 342, startPoint y: 45, endPoint x: 485, endPoint y: 156, distance: 181.0
click at [343, 45] on link "Home" at bounding box center [311, 35] width 77 height 33
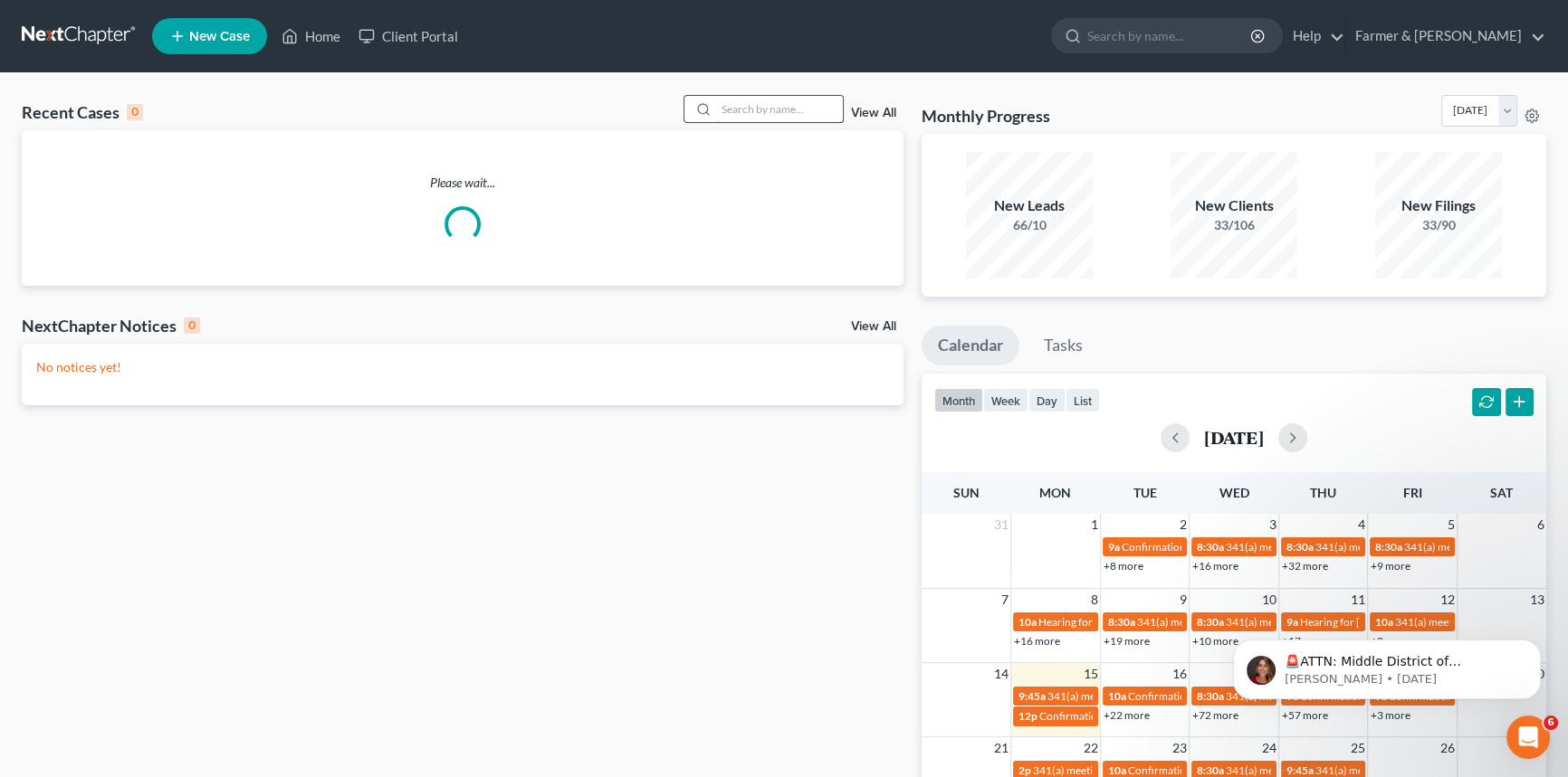
click at [751, 111] on input "search" at bounding box center [779, 109] width 126 height 26
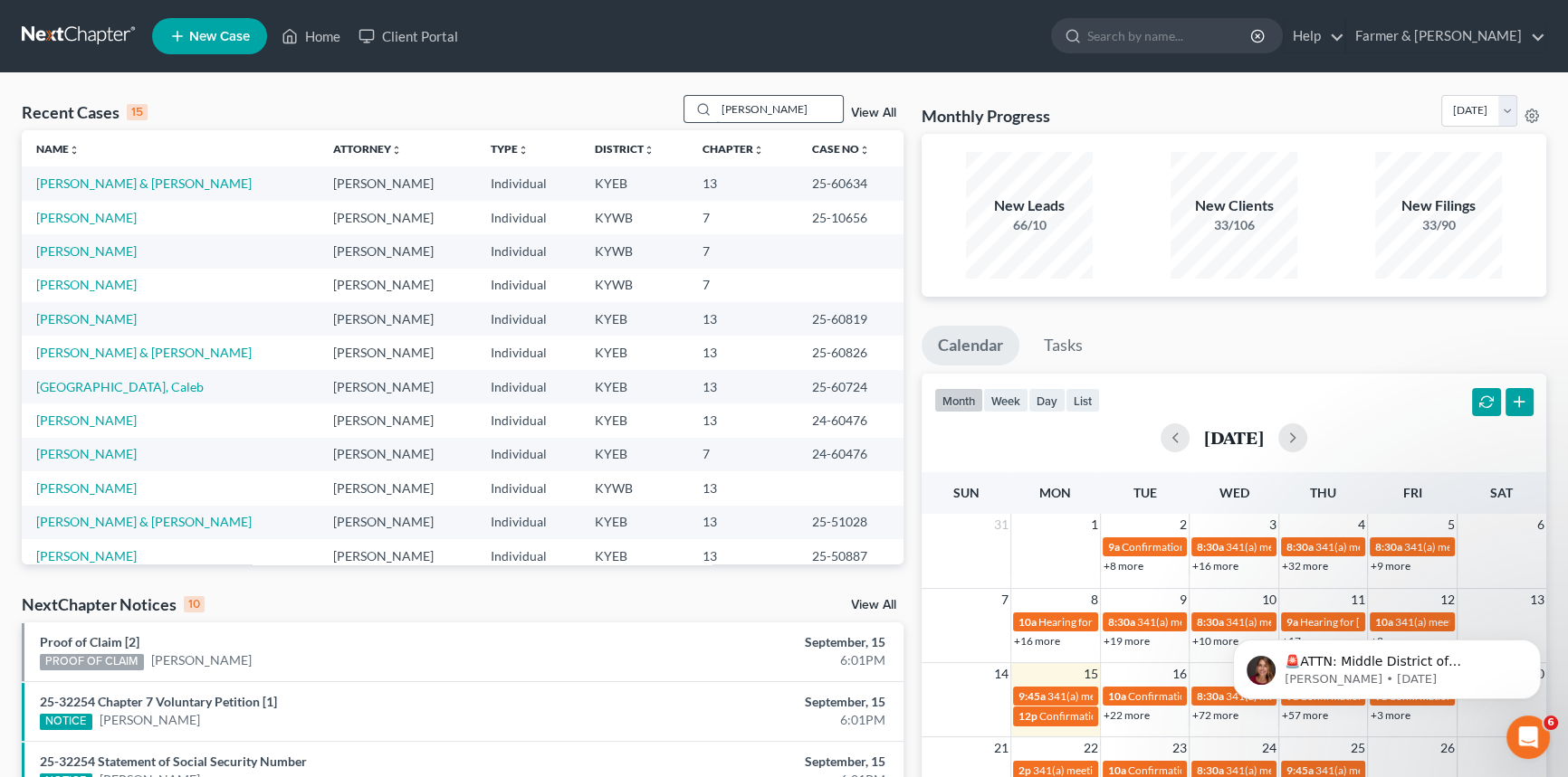
click at [761, 108] on input "[PERSON_NAME]" at bounding box center [779, 109] width 126 height 26
drag, startPoint x: 761, startPoint y: 108, endPoint x: 628, endPoint y: 120, distance: 133.5
click at [631, 120] on div "Recent Cases 15 [PERSON_NAME] View All" at bounding box center [462, 112] width 882 height 35
type input "25-60424"
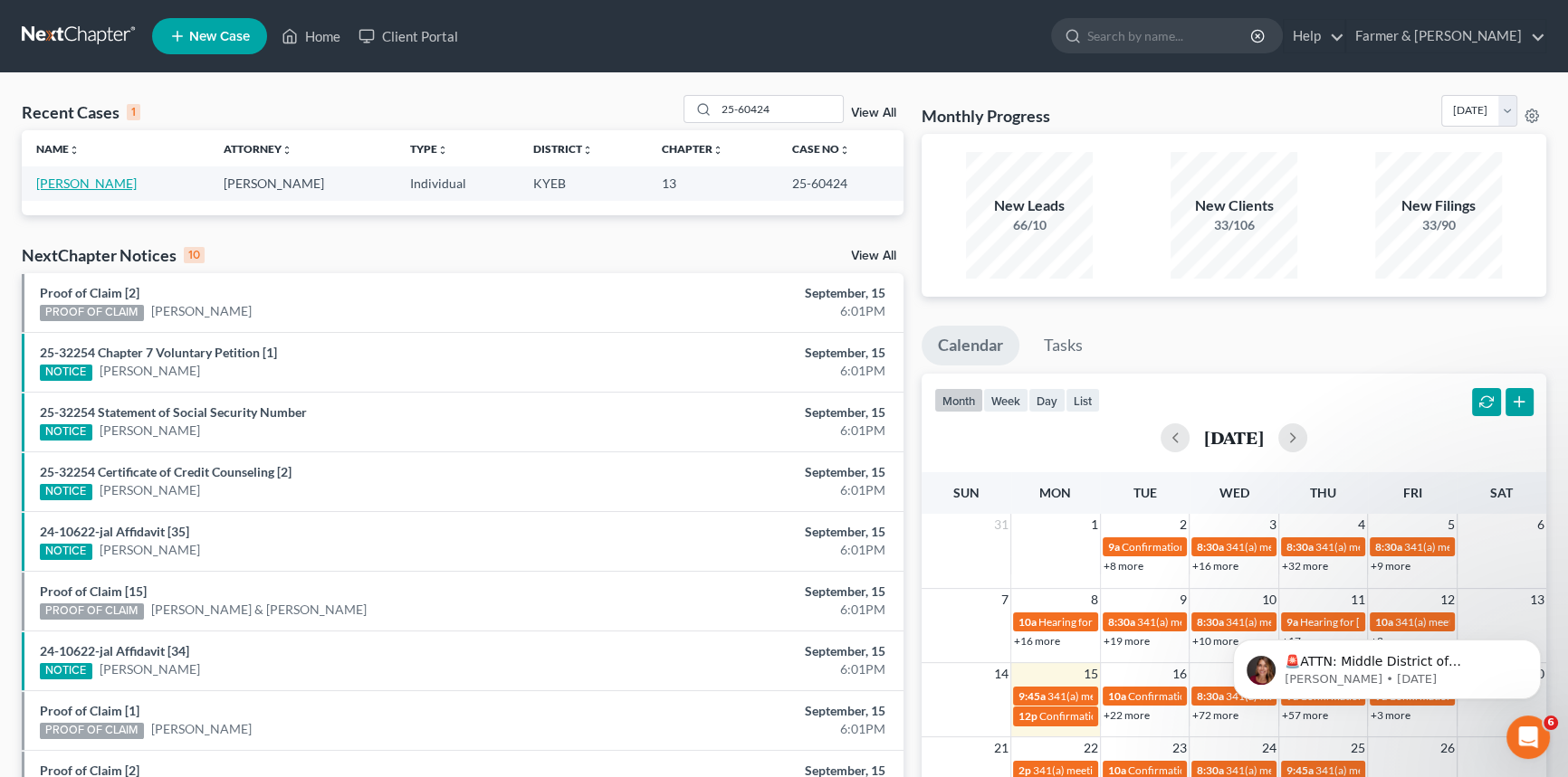
click at [107, 185] on link "[PERSON_NAME]" at bounding box center [86, 183] width 100 height 16
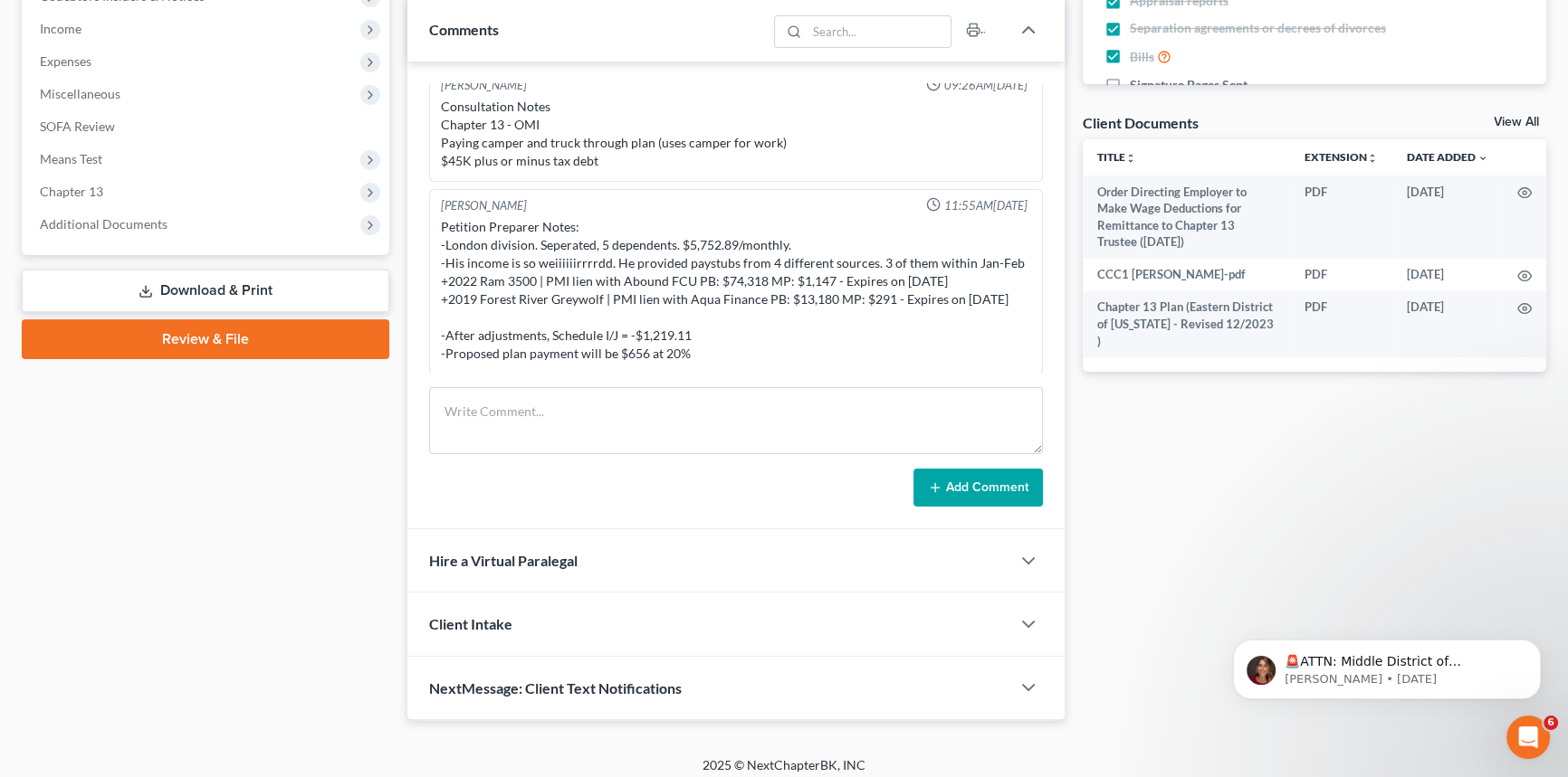
scroll to position [575, 0]
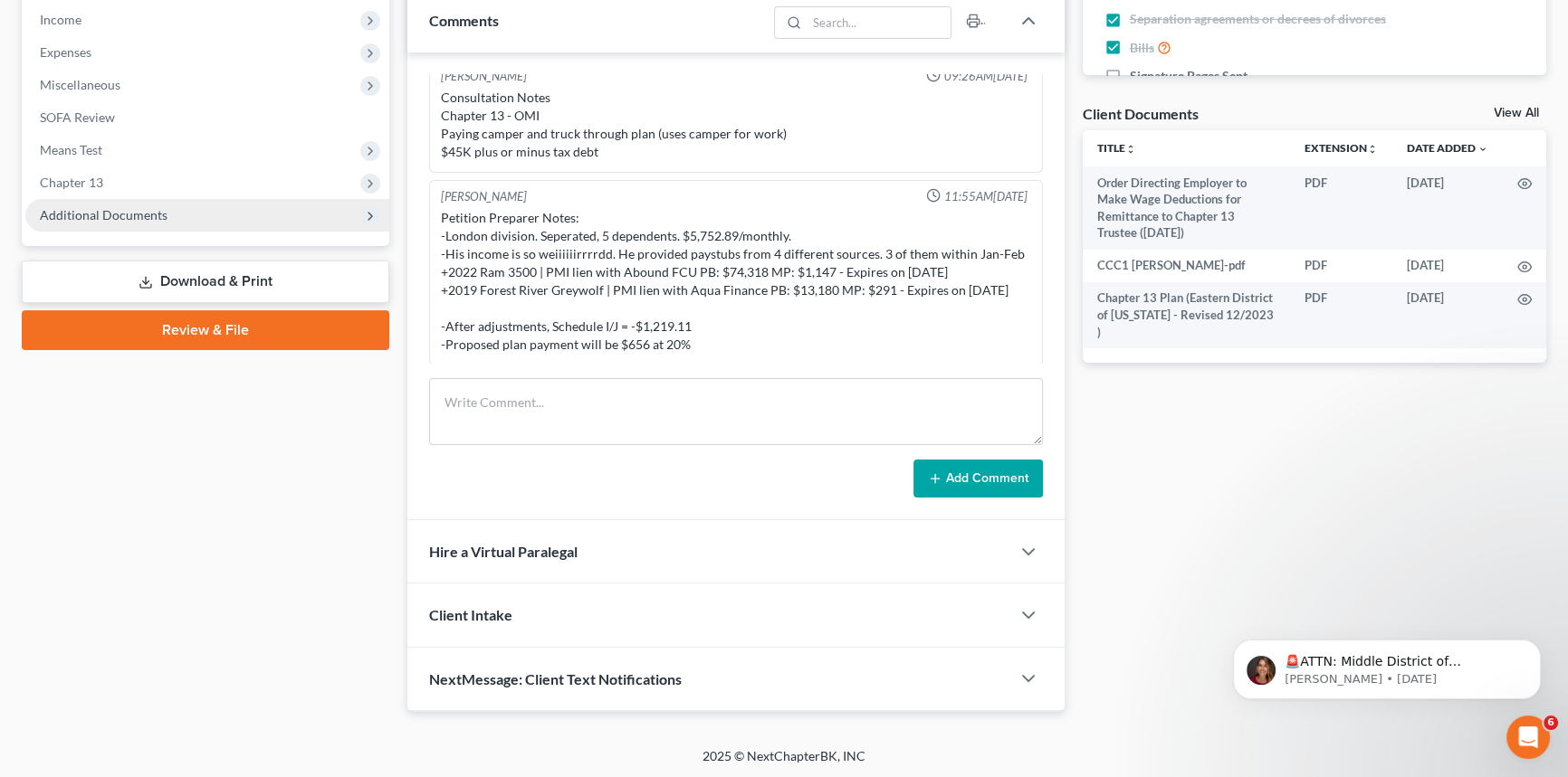
click at [66, 228] on span "Additional Documents" at bounding box center [206, 215] width 364 height 33
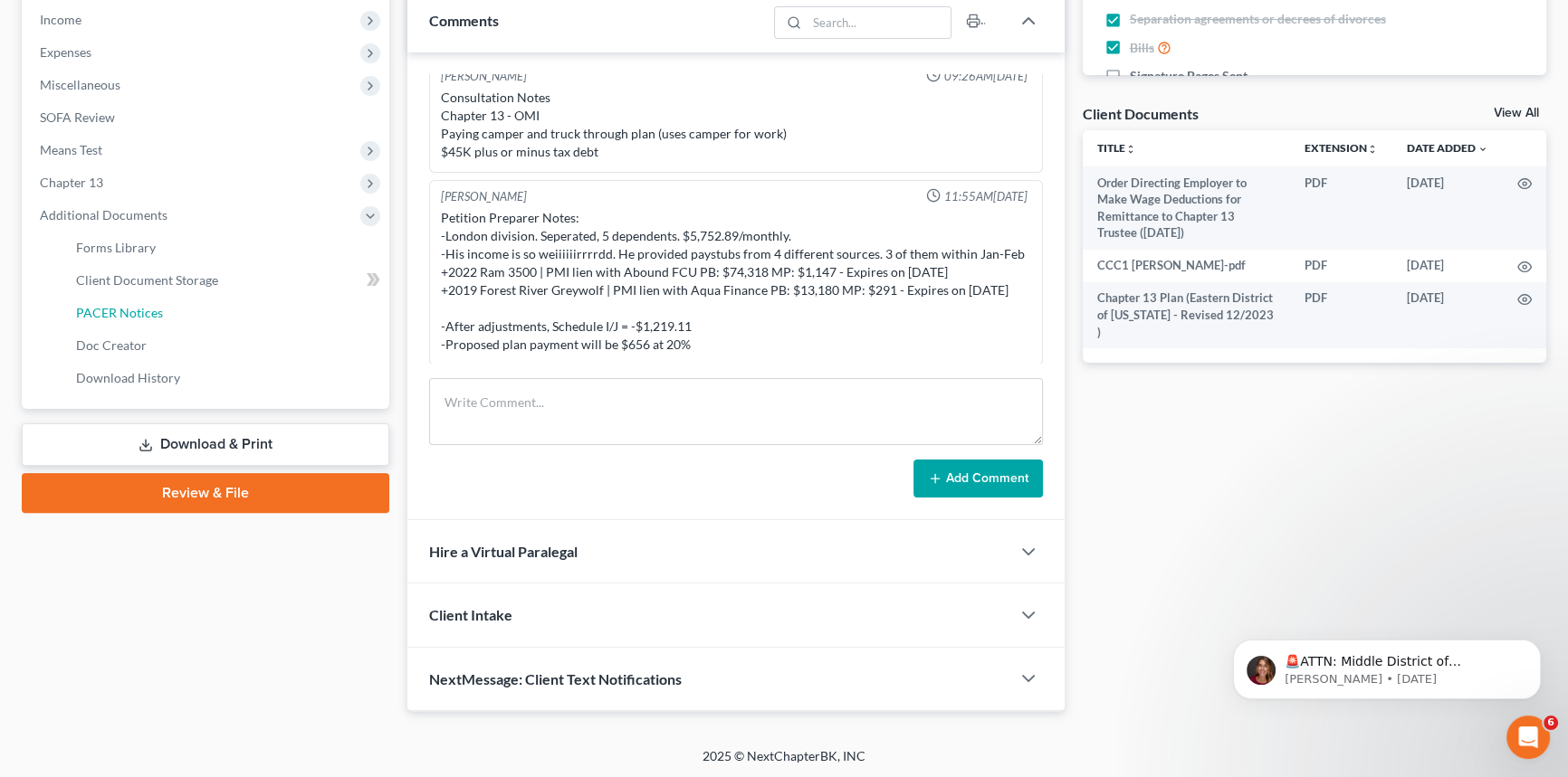
click at [126, 307] on span "PACER Notices" at bounding box center [119, 312] width 86 height 16
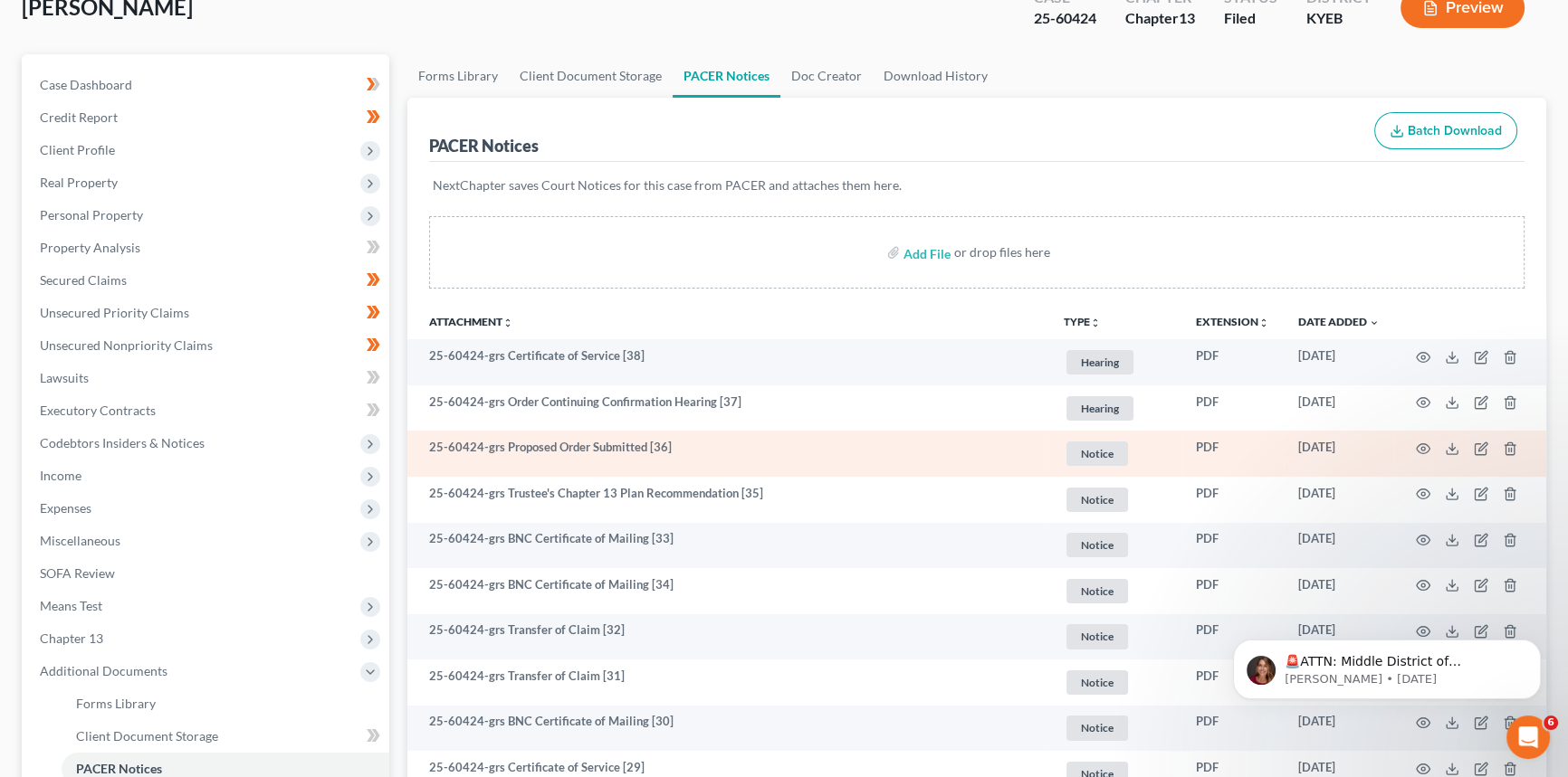
scroll to position [164, 0]
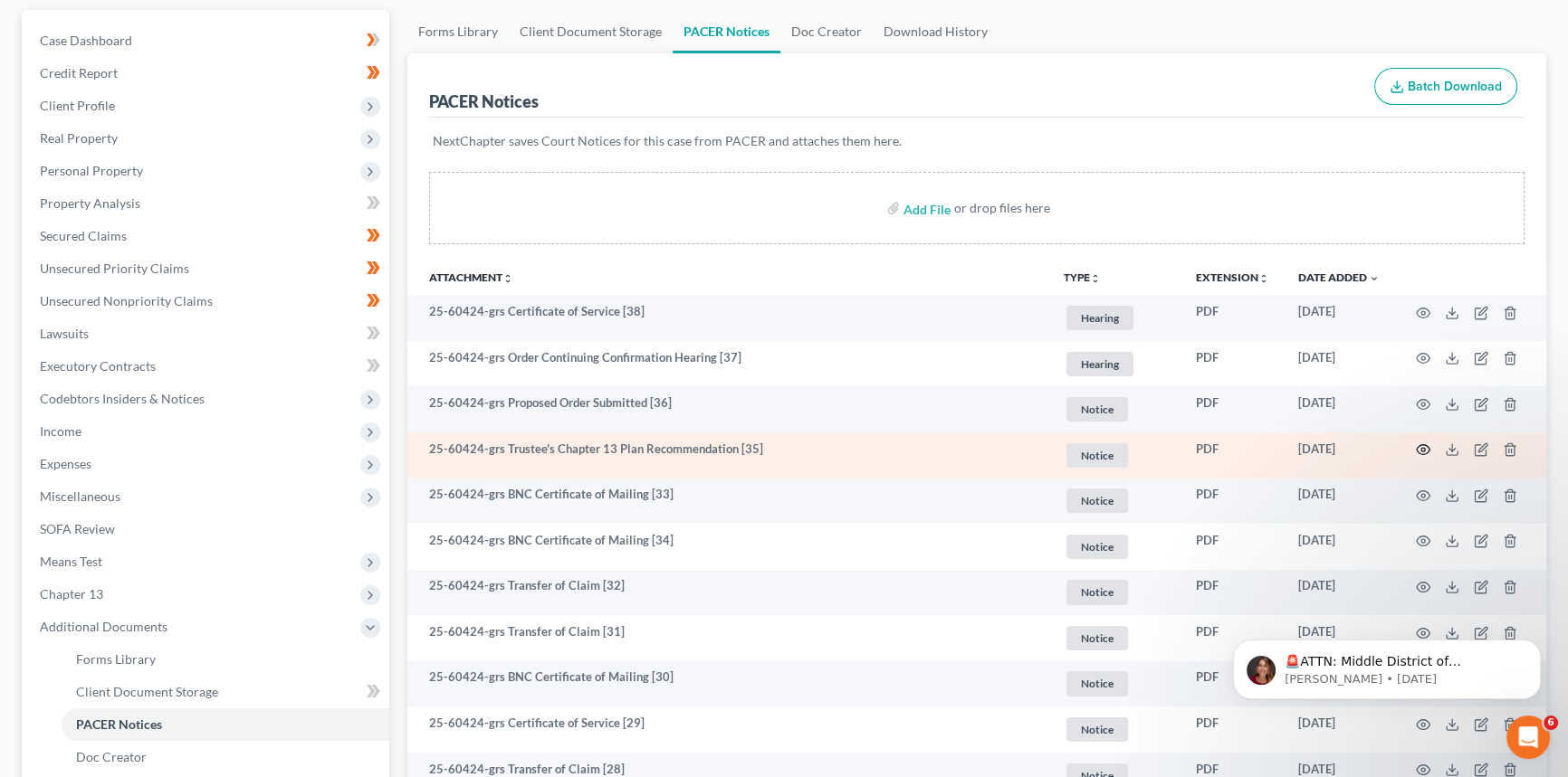
click at [1421, 448] on circle "button" at bounding box center [1423, 450] width 4 height 4
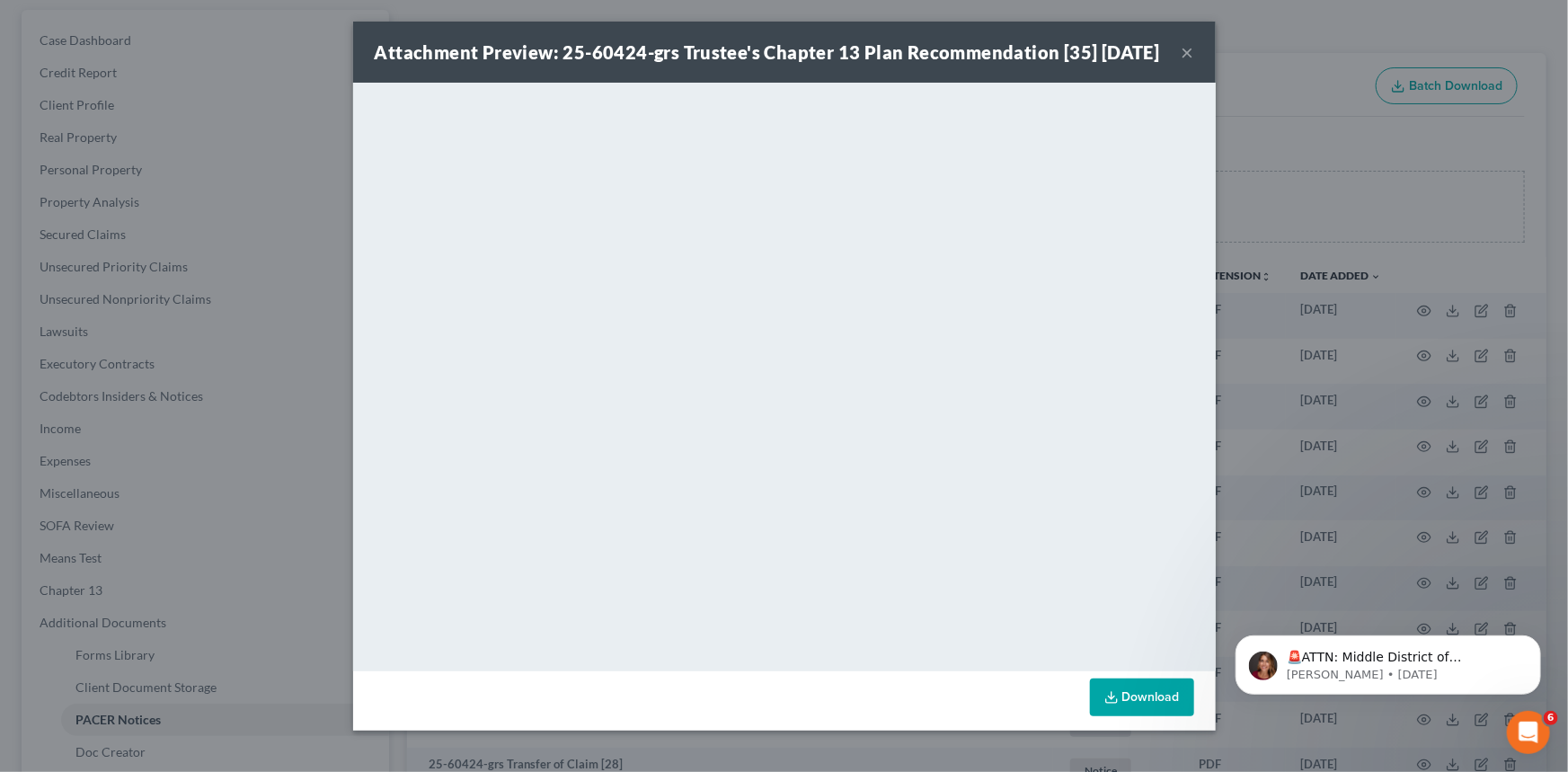
click at [1181, 63] on button "×" at bounding box center [1188, 52] width 13 height 21
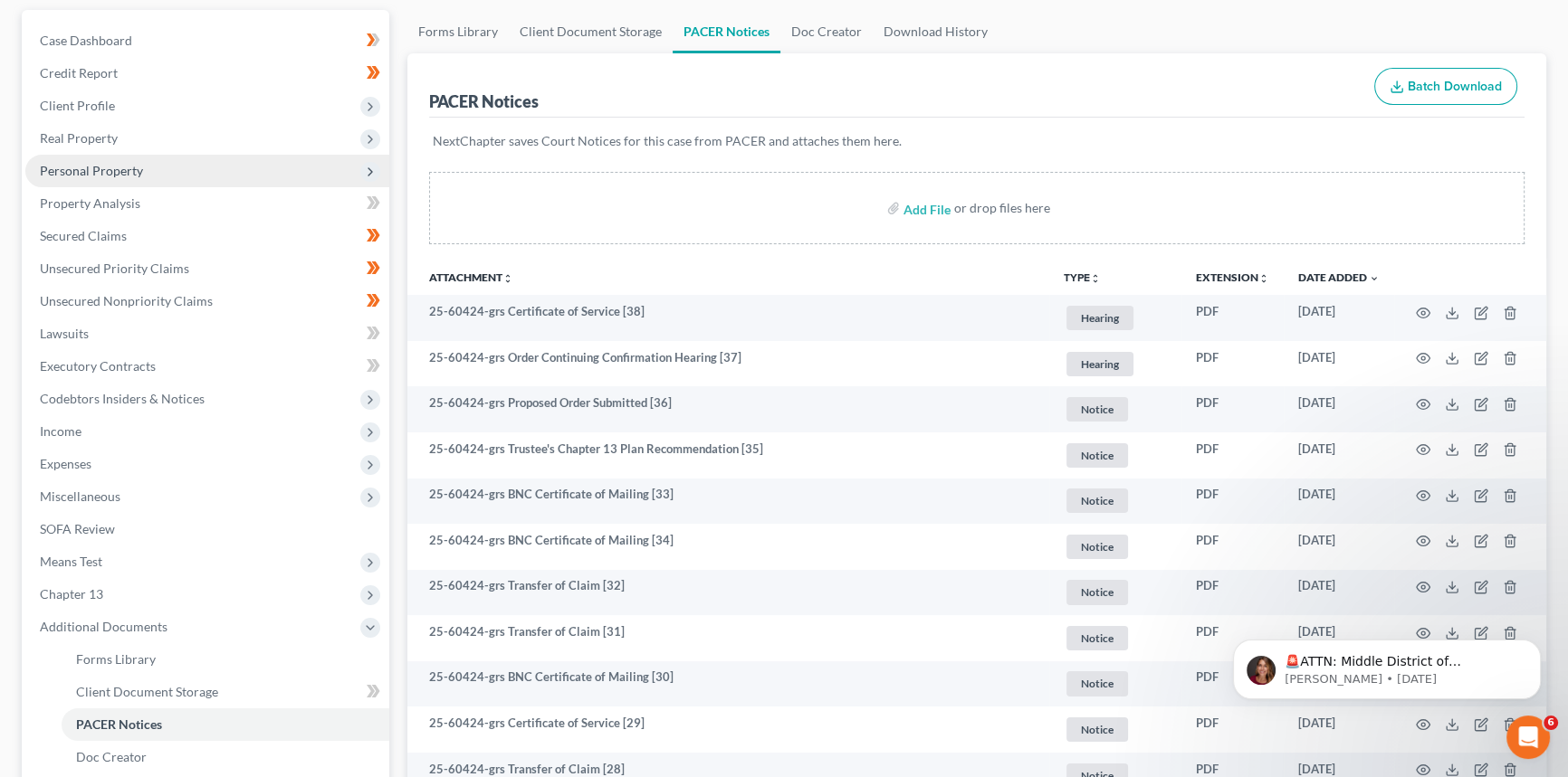
click at [121, 169] on span "Personal Property" at bounding box center [91, 170] width 103 height 16
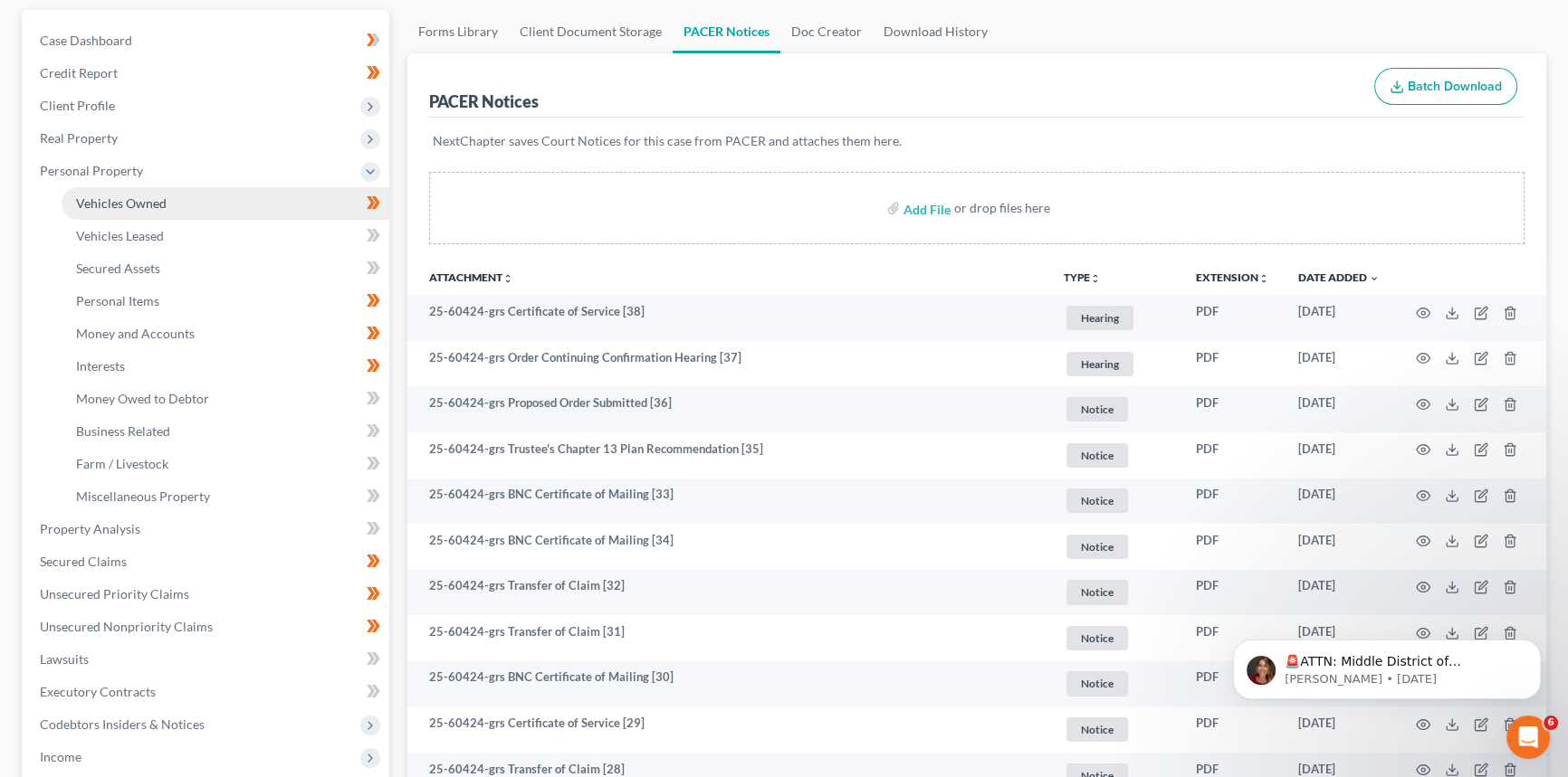
click at [133, 198] on span "Vehicles Owned" at bounding box center [121, 203] width 90 height 16
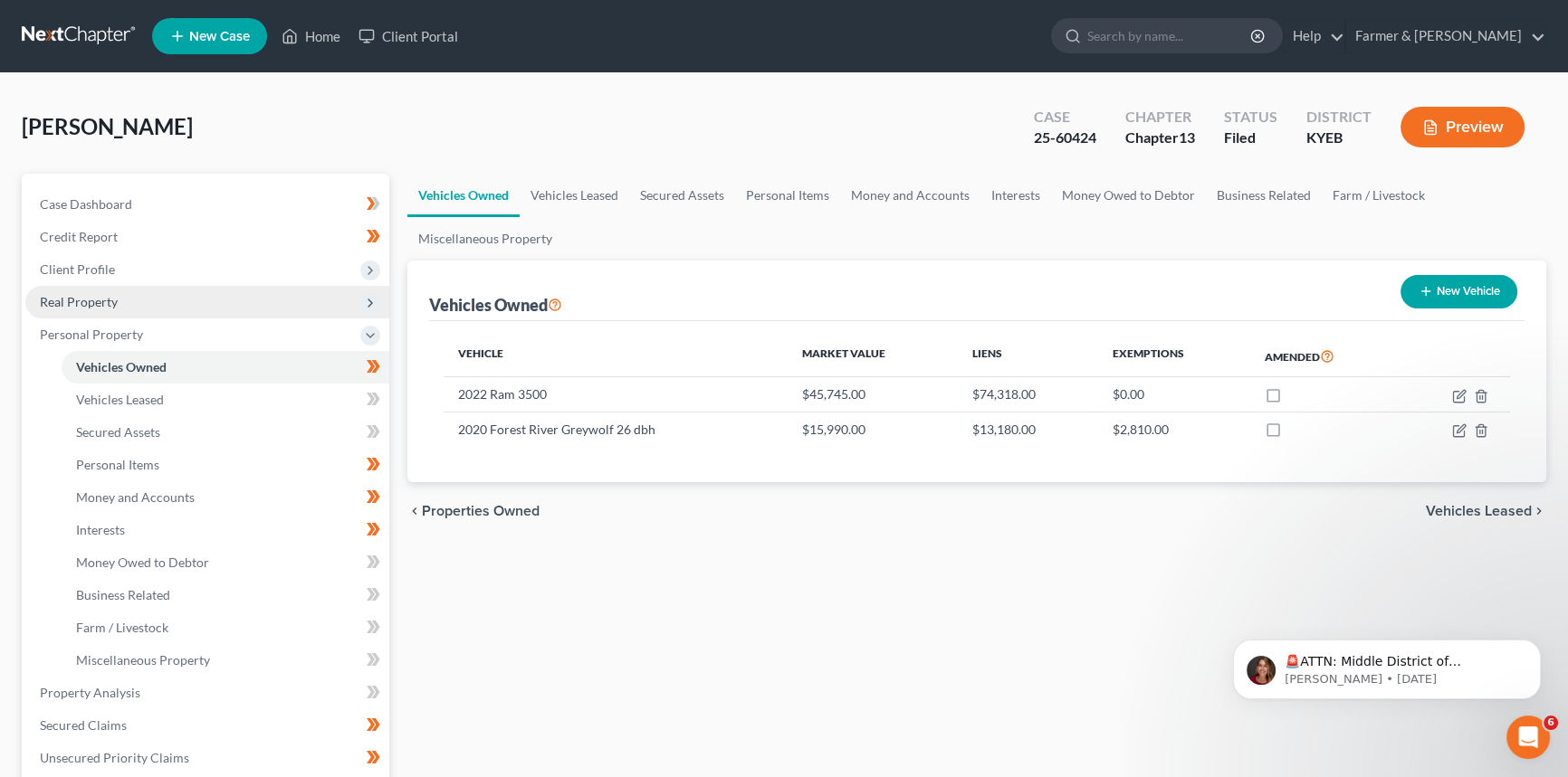
click at [102, 294] on span "Real Property" at bounding box center [79, 301] width 78 height 16
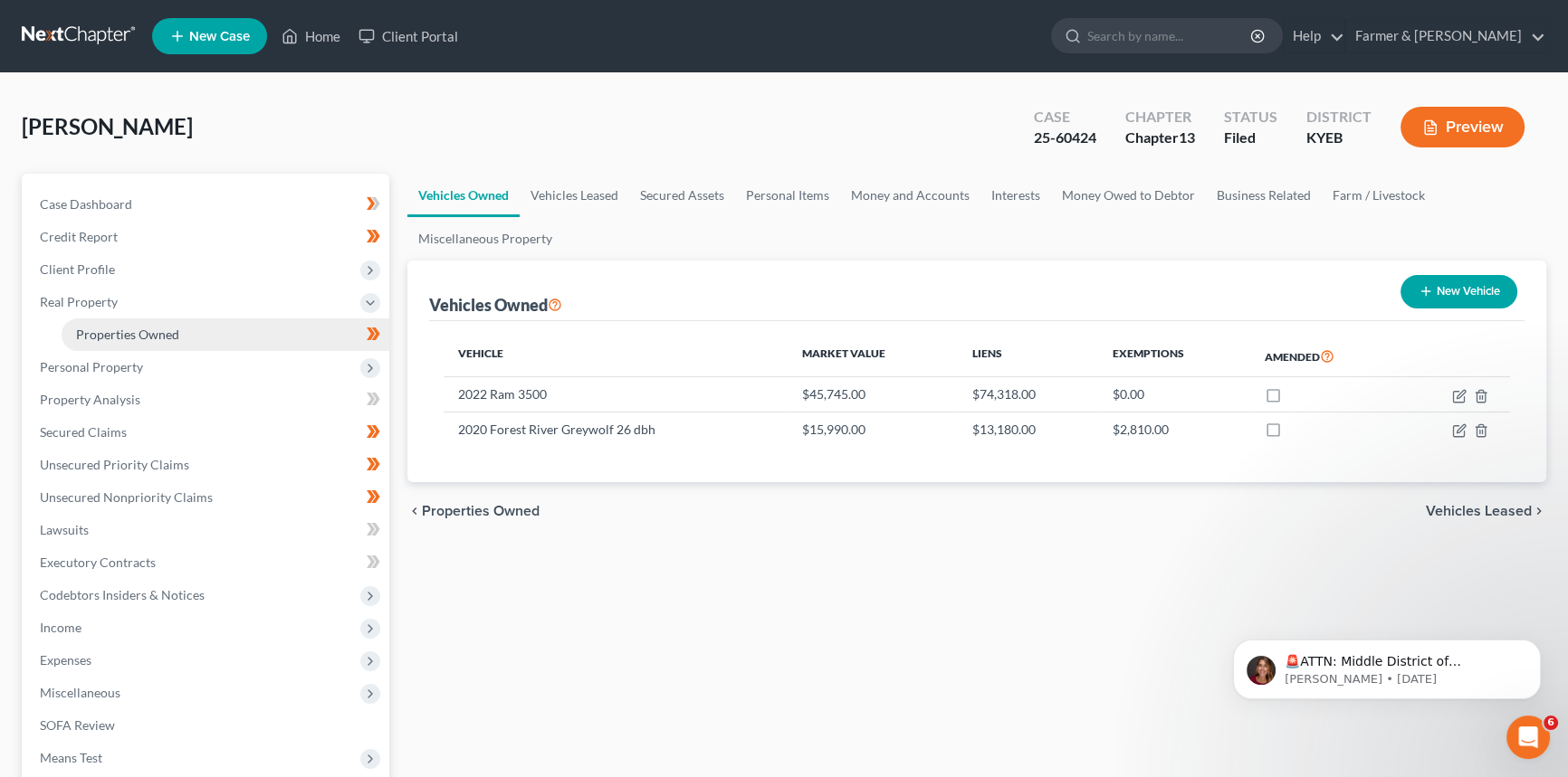
click at [102, 319] on link "Properties Owned" at bounding box center [225, 335] width 327 height 33
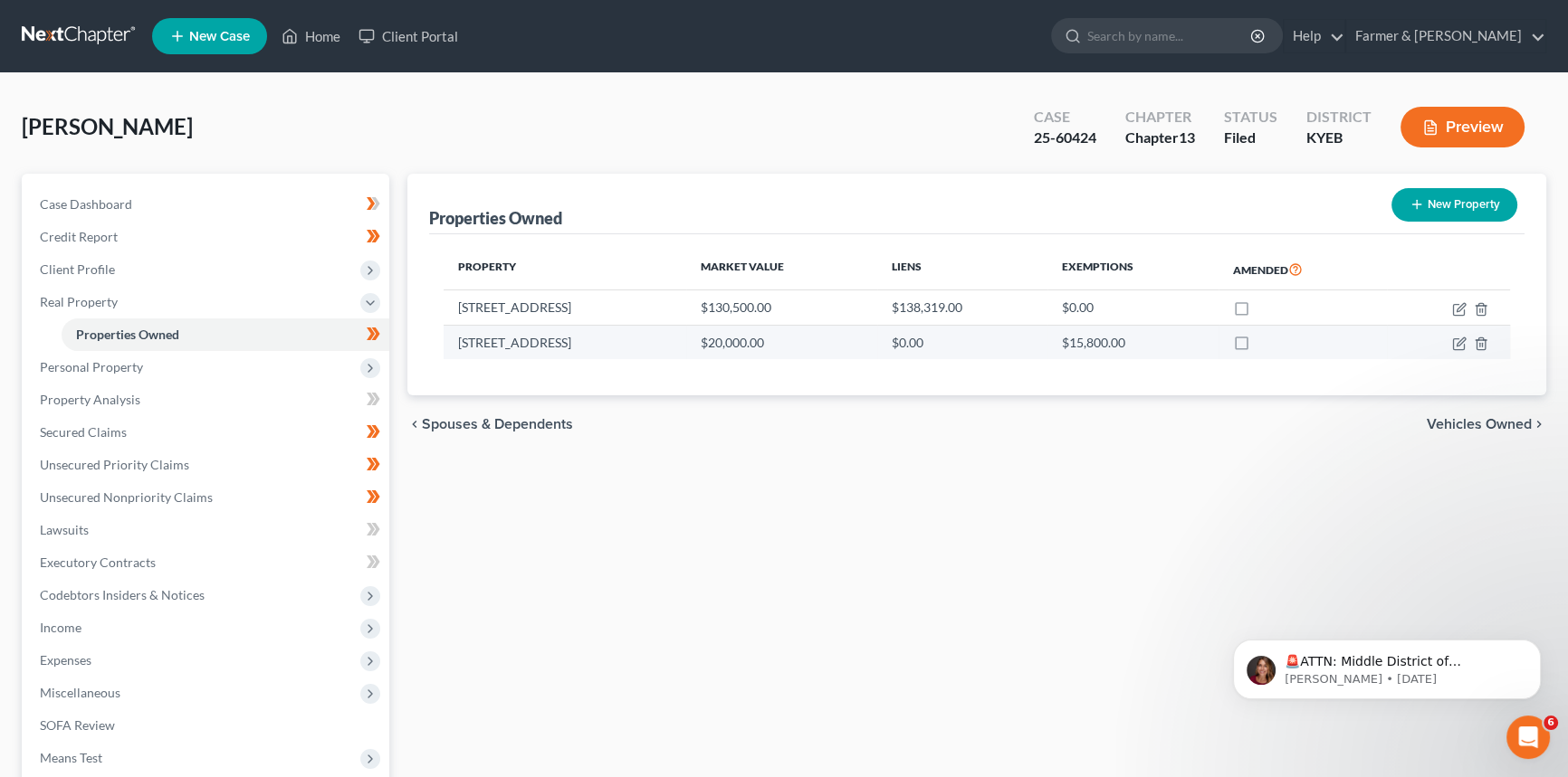
click at [1467, 339] on td at bounding box center [1448, 341] width 123 height 34
click at [1460, 344] on icon "button" at bounding box center [1459, 344] width 15 height 15
select select "18"
select select "99"
select select "0"
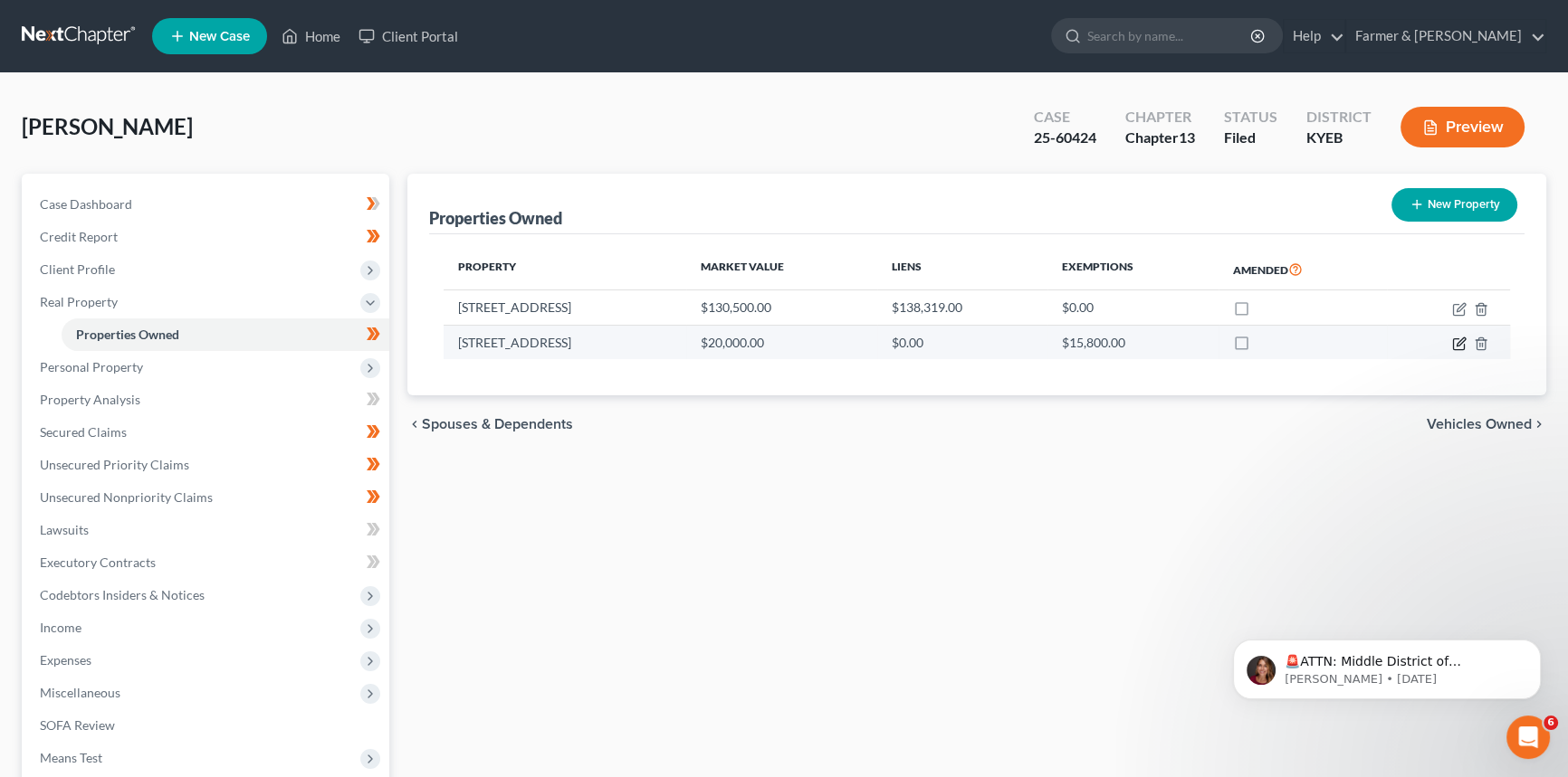
select select "0"
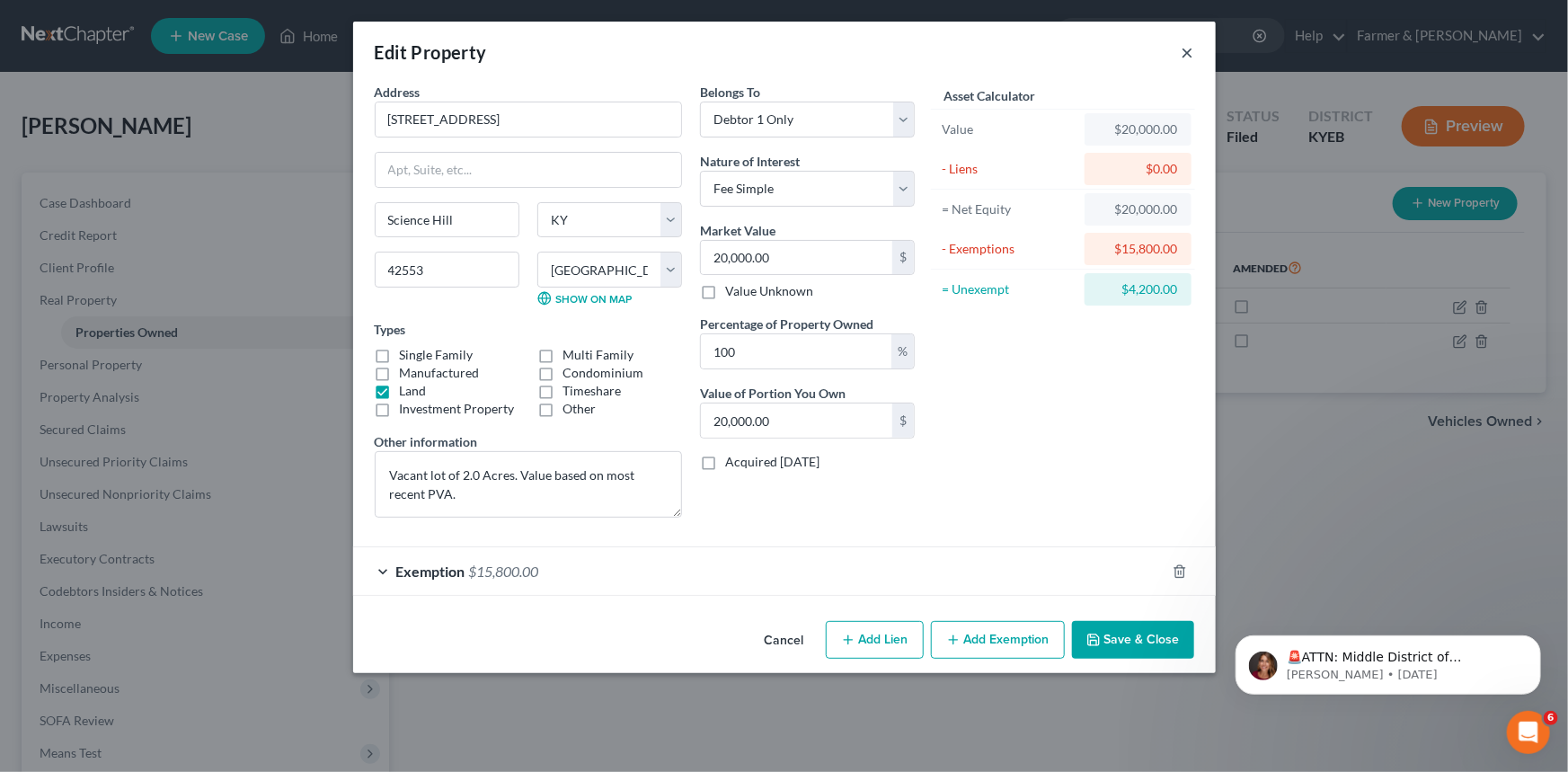
click at [1187, 52] on button "×" at bounding box center [1188, 52] width 13 height 21
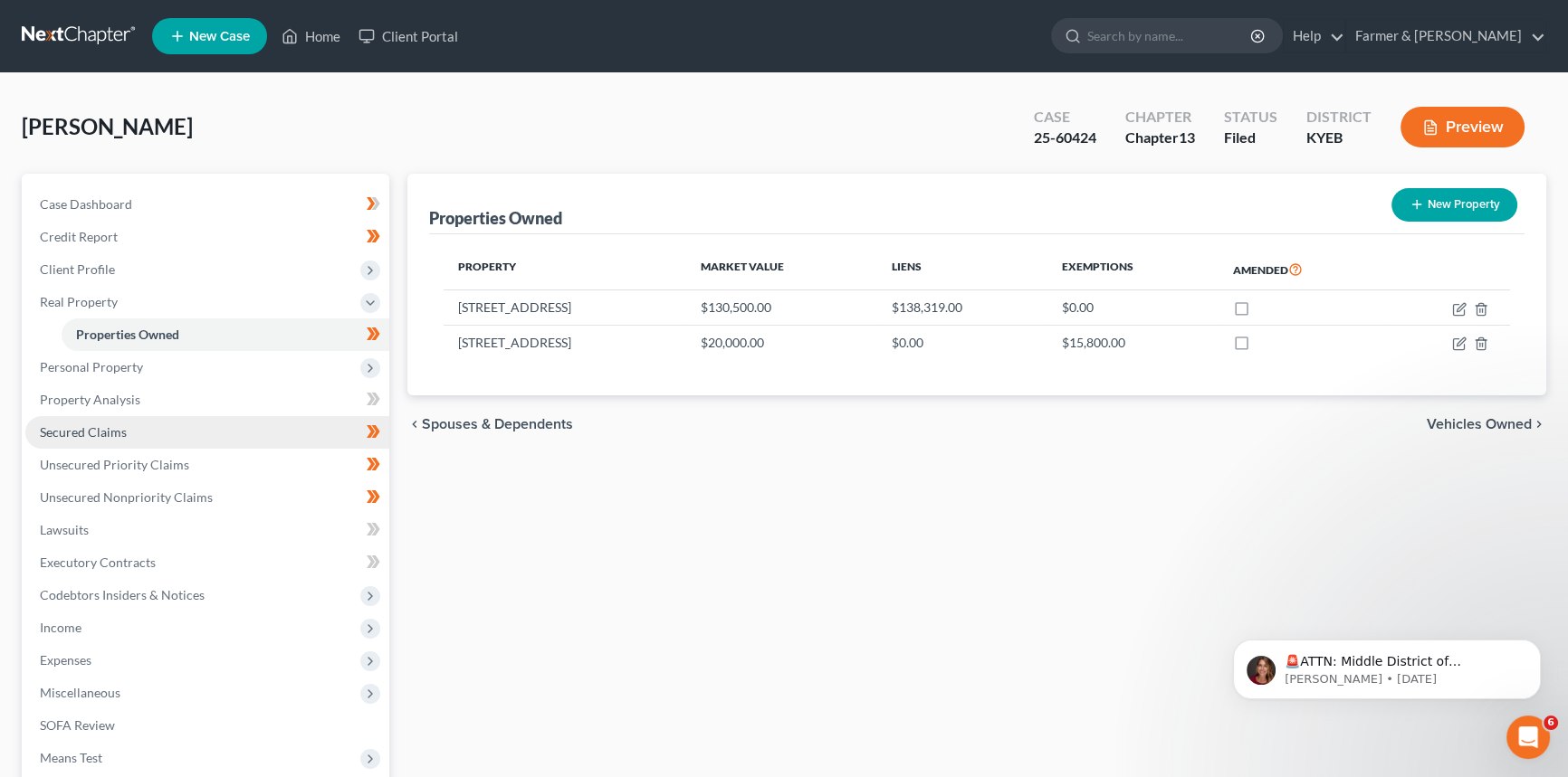
click at [119, 431] on span "Secured Claims" at bounding box center [83, 432] width 86 height 16
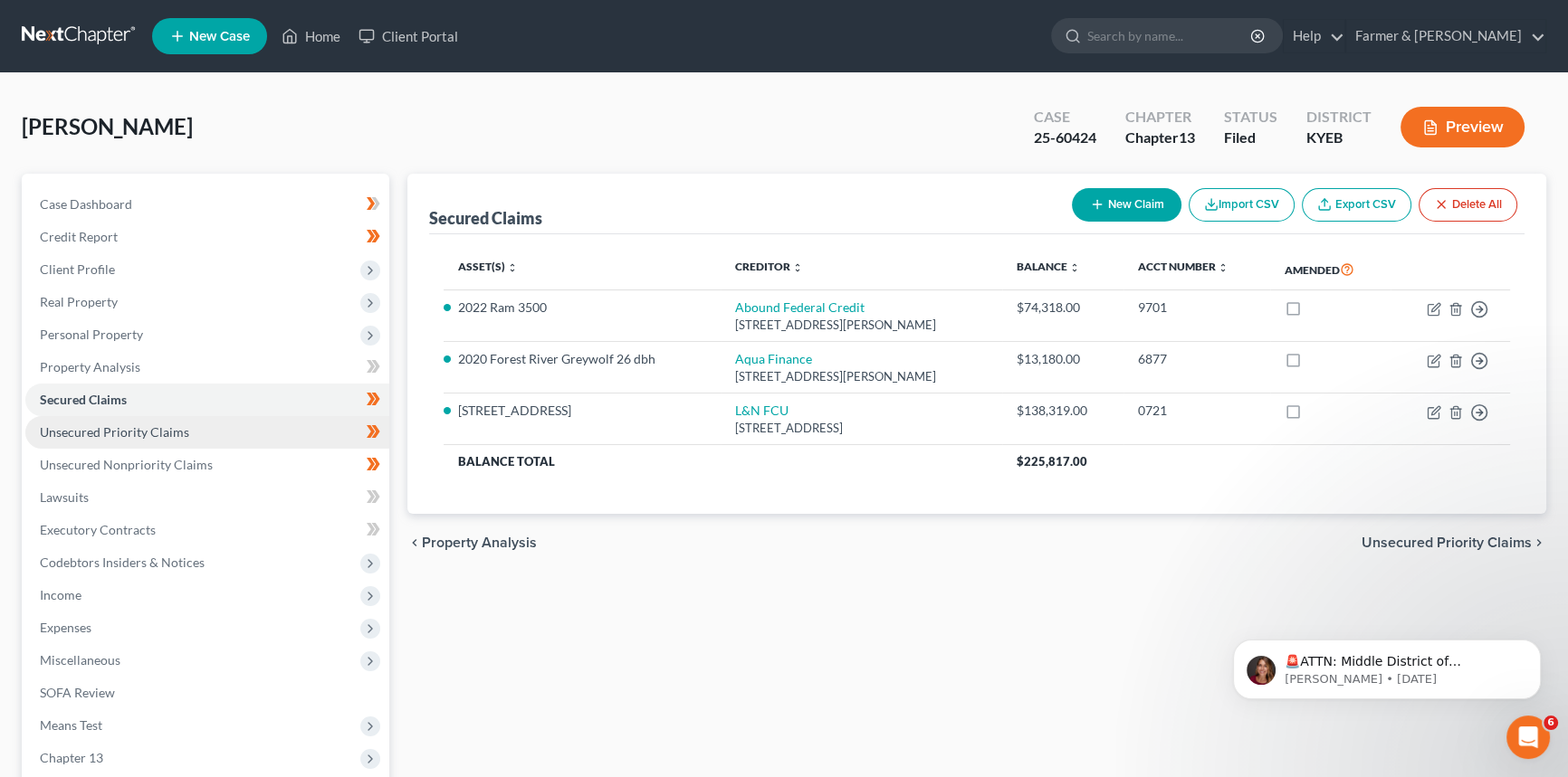
click at [118, 445] on link "Unsecured Priority Claims" at bounding box center [206, 432] width 364 height 33
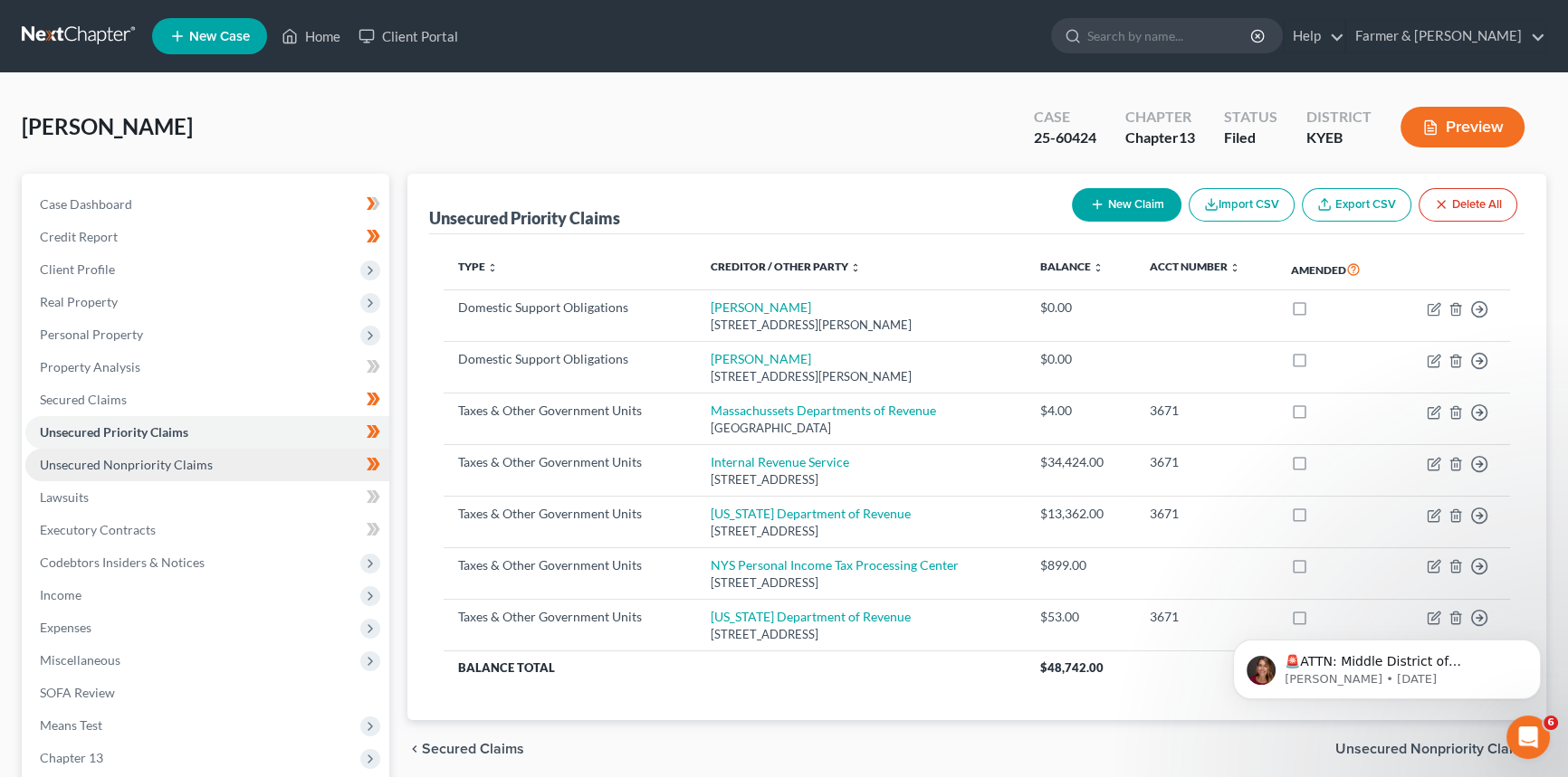
click at [114, 464] on span "Unsecured Nonpriority Claims" at bounding box center [126, 465] width 173 height 16
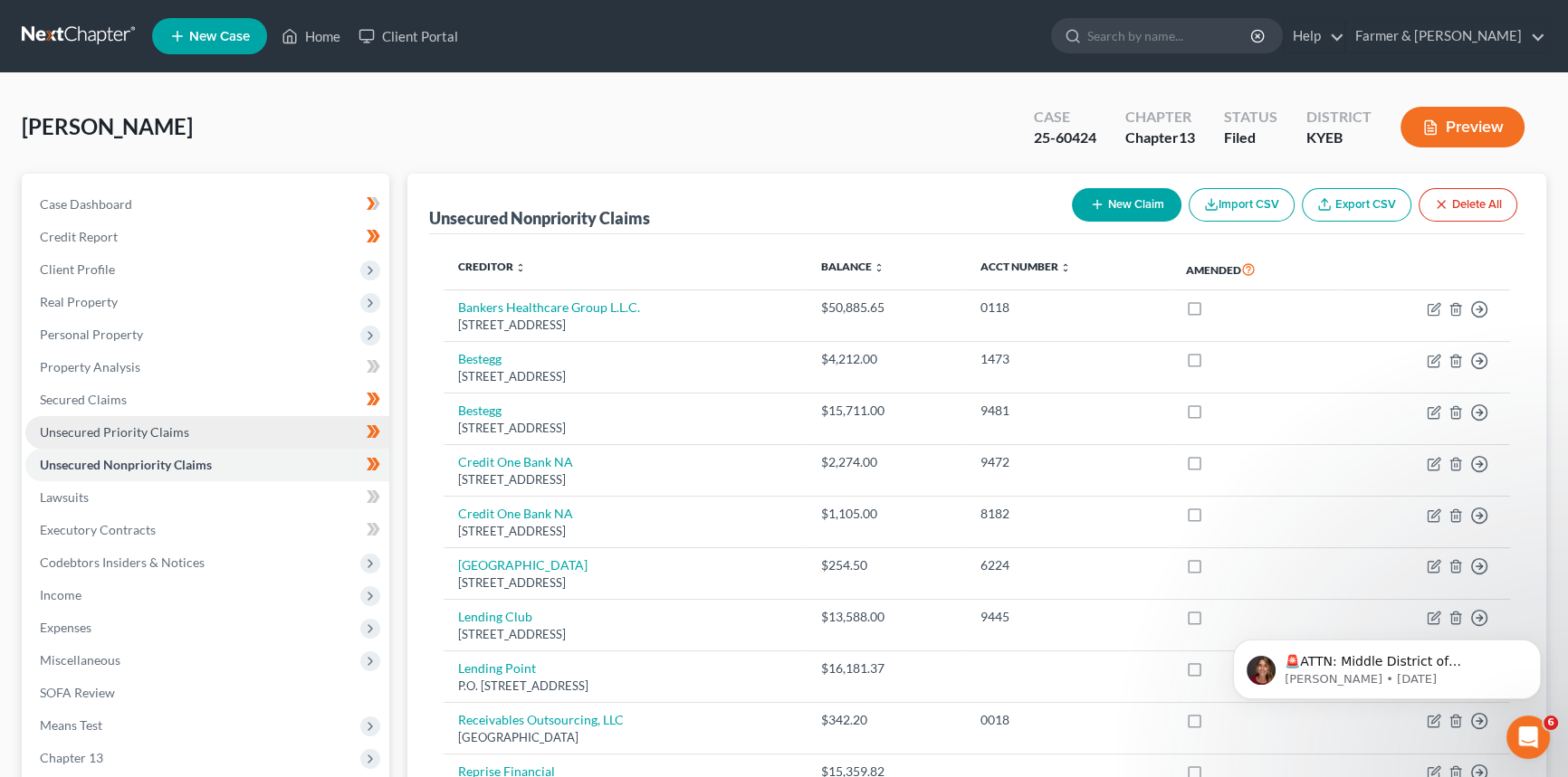
drag, startPoint x: 100, startPoint y: 430, endPoint x: 118, endPoint y: 435, distance: 18.7
click at [101, 431] on span "Unsecured Priority Claims" at bounding box center [114, 432] width 150 height 16
